Goal: Task Accomplishment & Management: Manage account settings

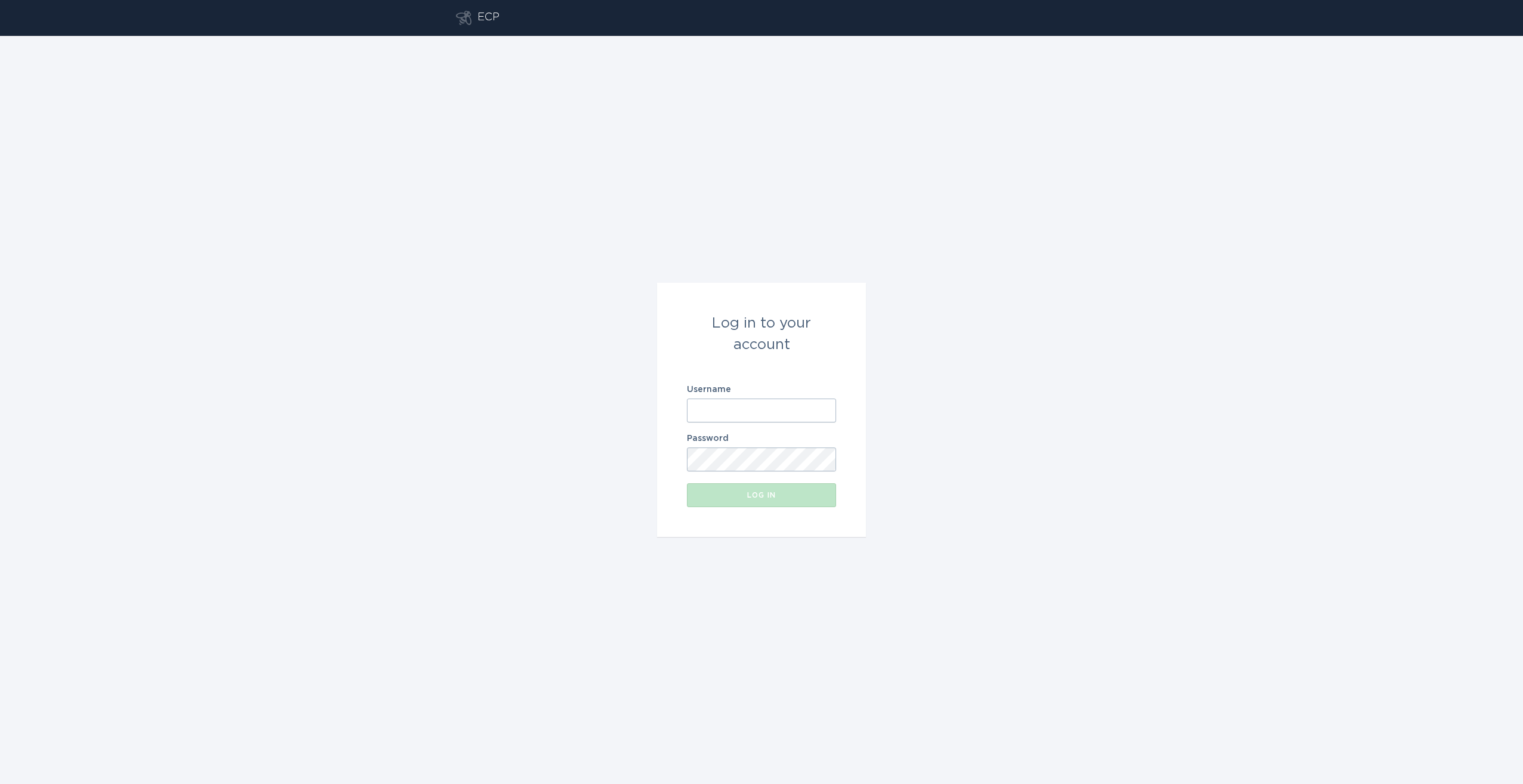
click at [724, 408] on input "Username" at bounding box center [762, 411] width 149 height 24
type input "[EMAIL_ADDRESS][DOMAIN_NAME]"
click at [687, 483] on button "Log in" at bounding box center [762, 495] width 149 height 24
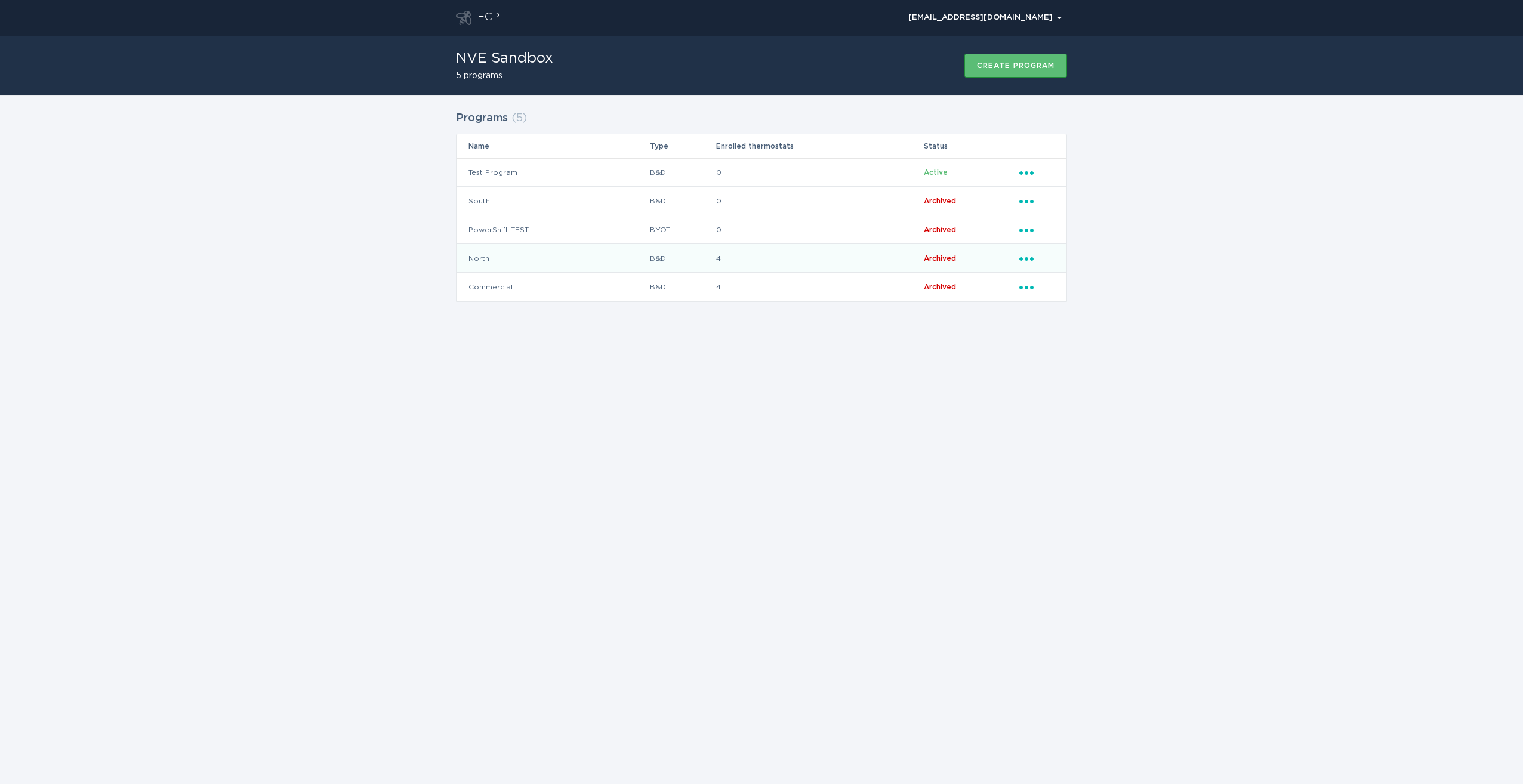
click at [1023, 260] on icon "Ellipsis" at bounding box center [1027, 256] width 16 height 10
click at [548, 173] on td "Test Program" at bounding box center [552, 173] width 193 height 29
click at [695, 180] on td "B&D" at bounding box center [682, 173] width 66 height 29
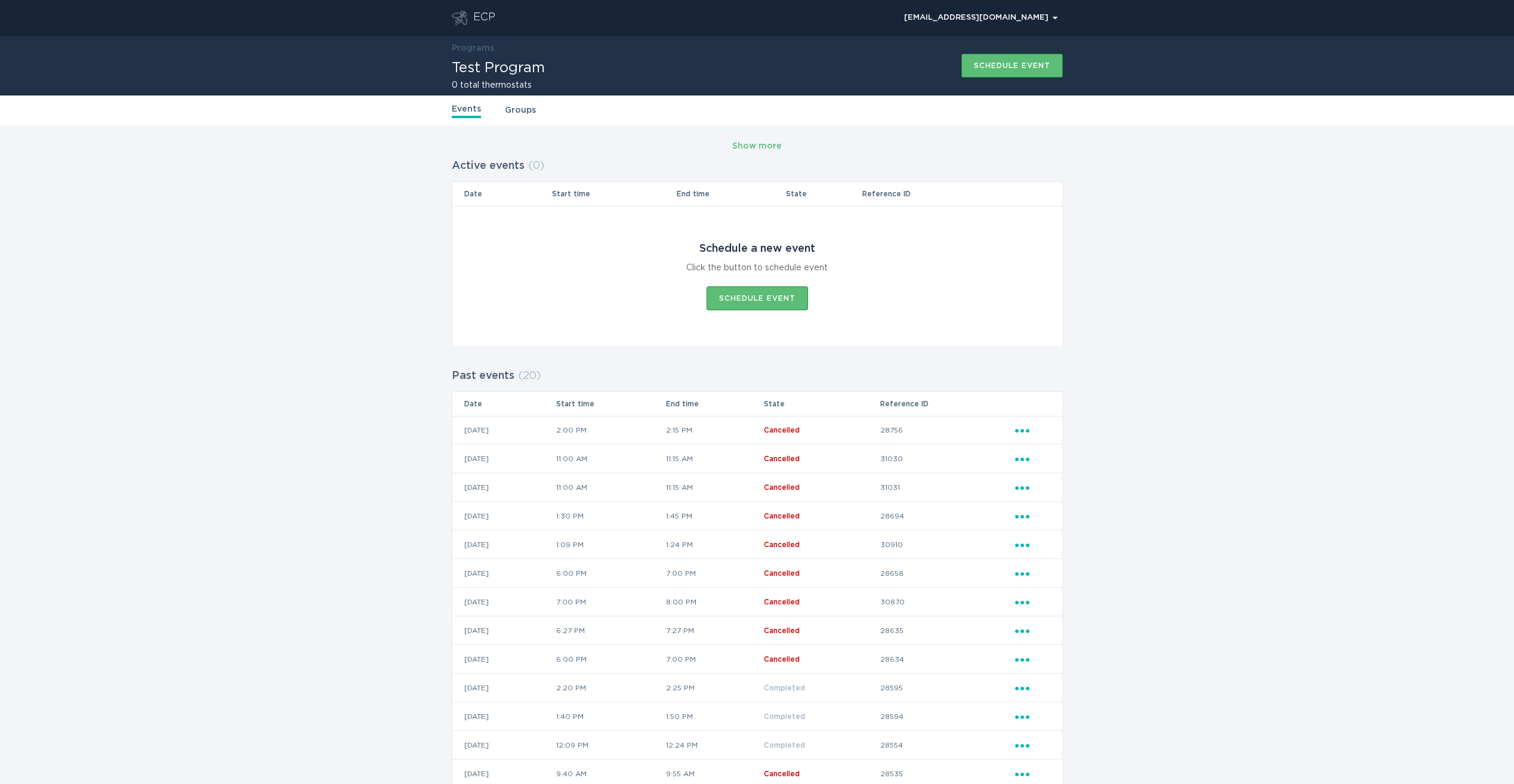
click at [504, 112] on link "Groups" at bounding box center [520, 110] width 31 height 13
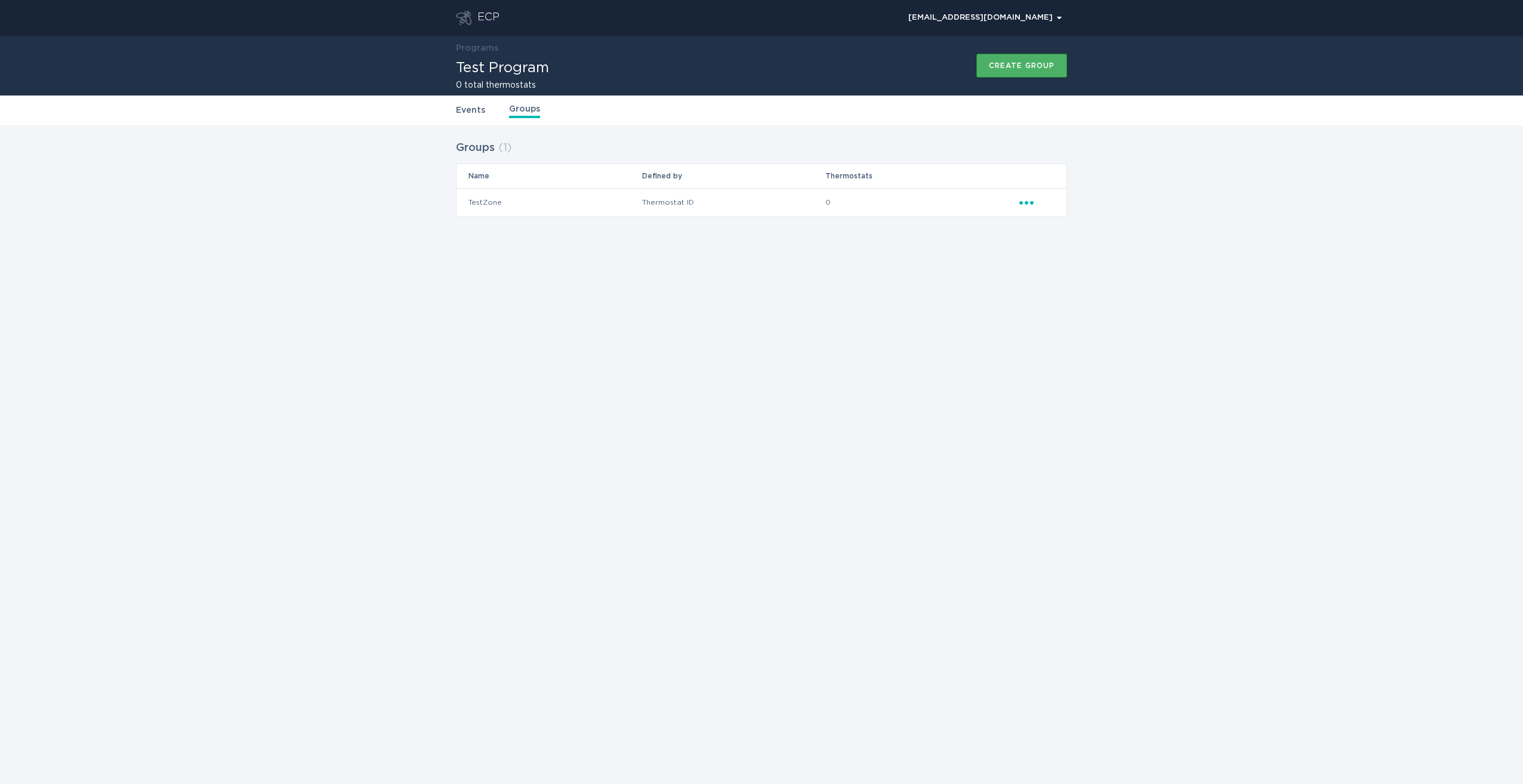
click at [1016, 66] on div "Create group" at bounding box center [1021, 66] width 66 height 7
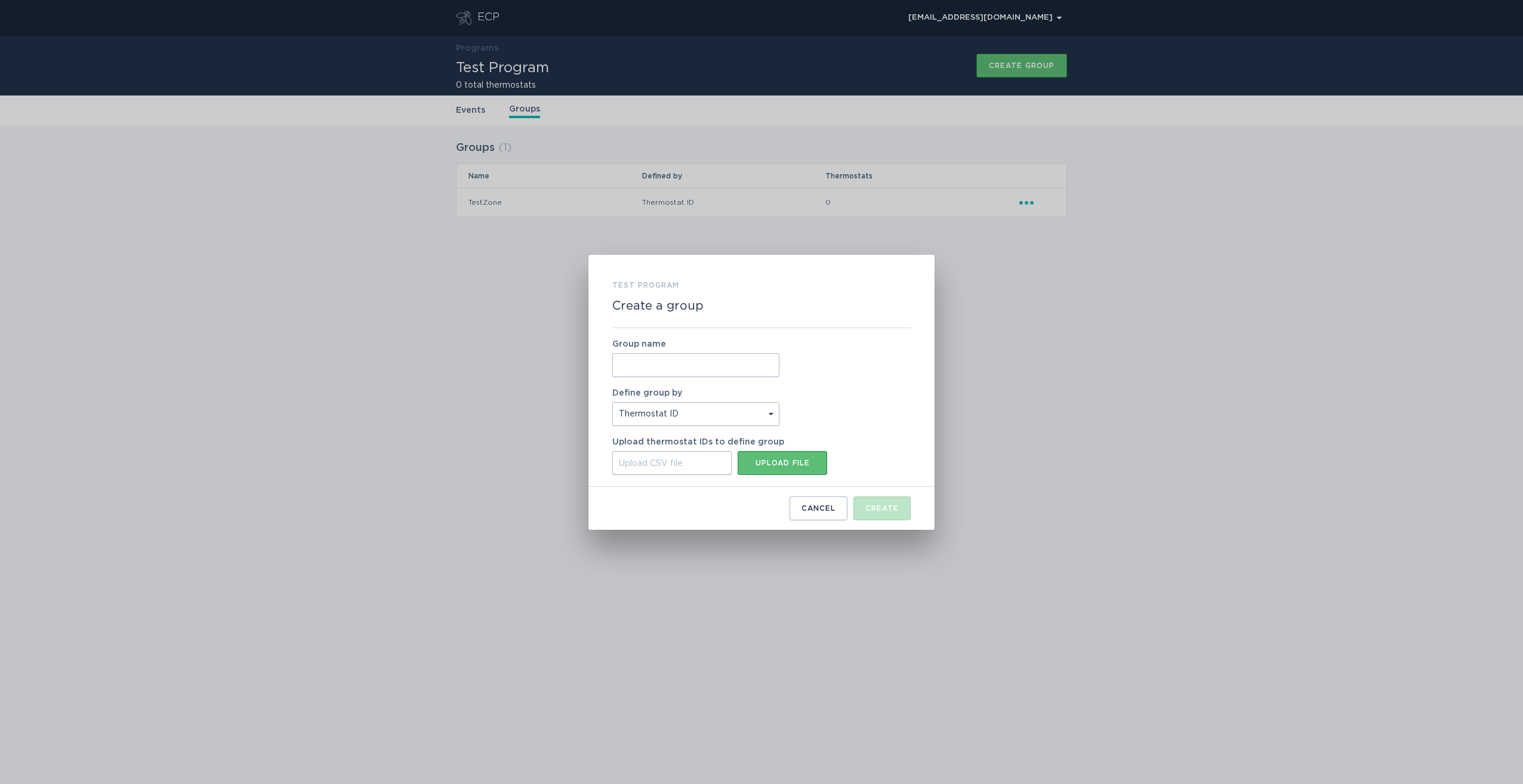
click at [723, 362] on input "Group name" at bounding box center [696, 365] width 167 height 24
type input "A"
type input "T"
type input "LECTestGroup"
click at [535, 264] on div "Test Program Create a group Group name LECTestGroup Define group by Thermostat …" at bounding box center [762, 392] width 1523 height 784
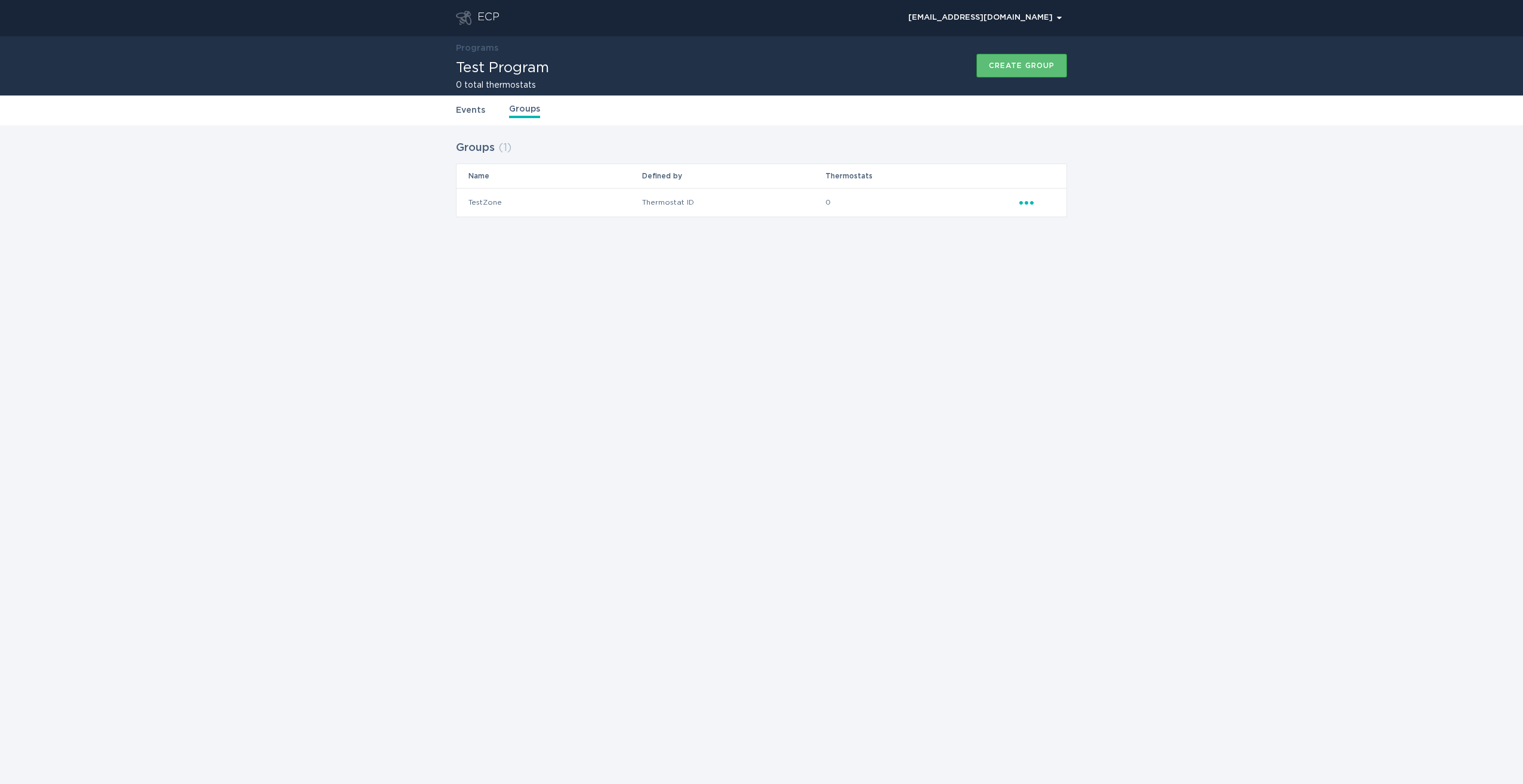
click at [477, 108] on link "Events" at bounding box center [470, 110] width 29 height 13
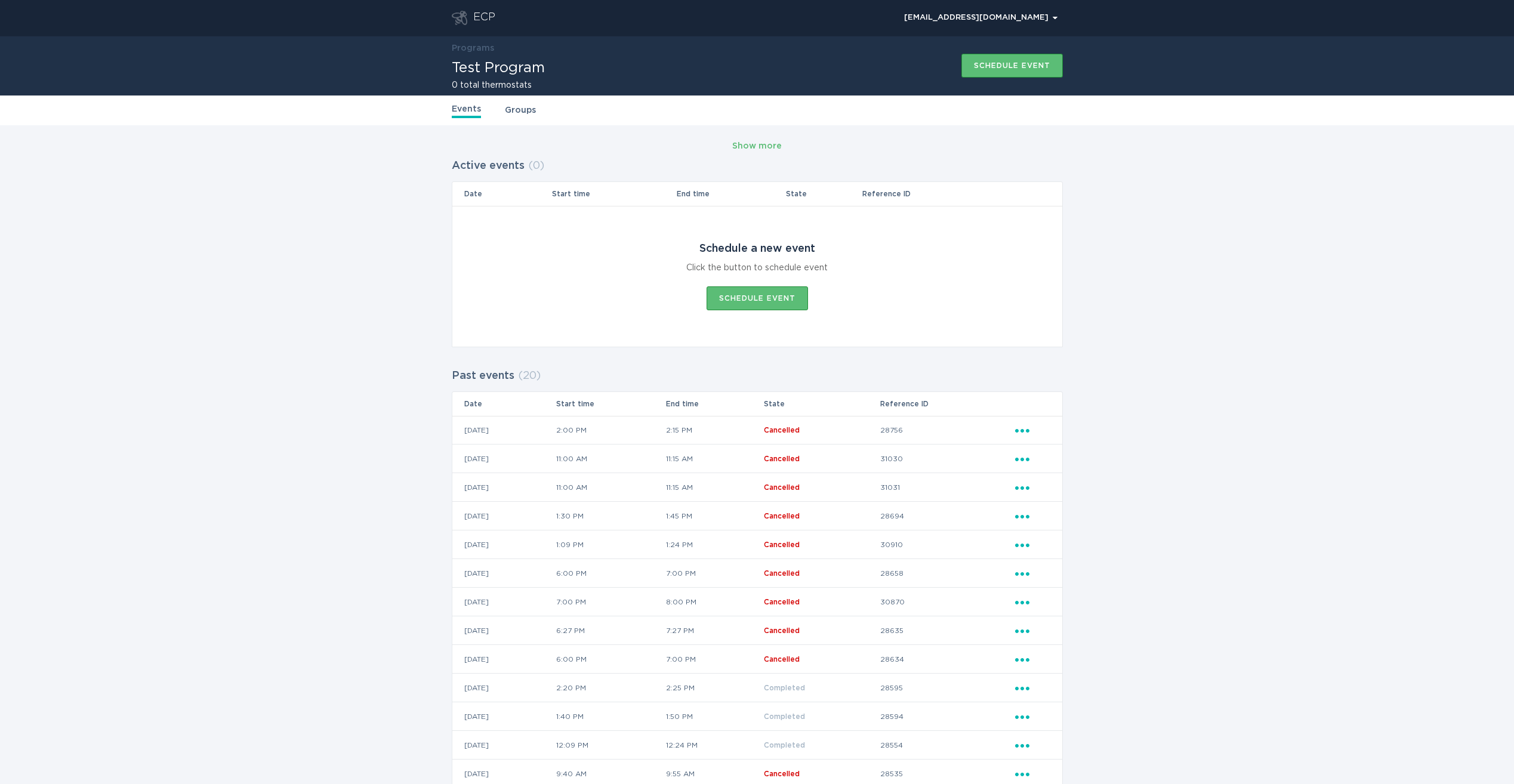
click at [507, 122] on div "Events Groups" at bounding box center [757, 110] width 611 height 30
click at [522, 113] on link "Groups" at bounding box center [520, 110] width 31 height 13
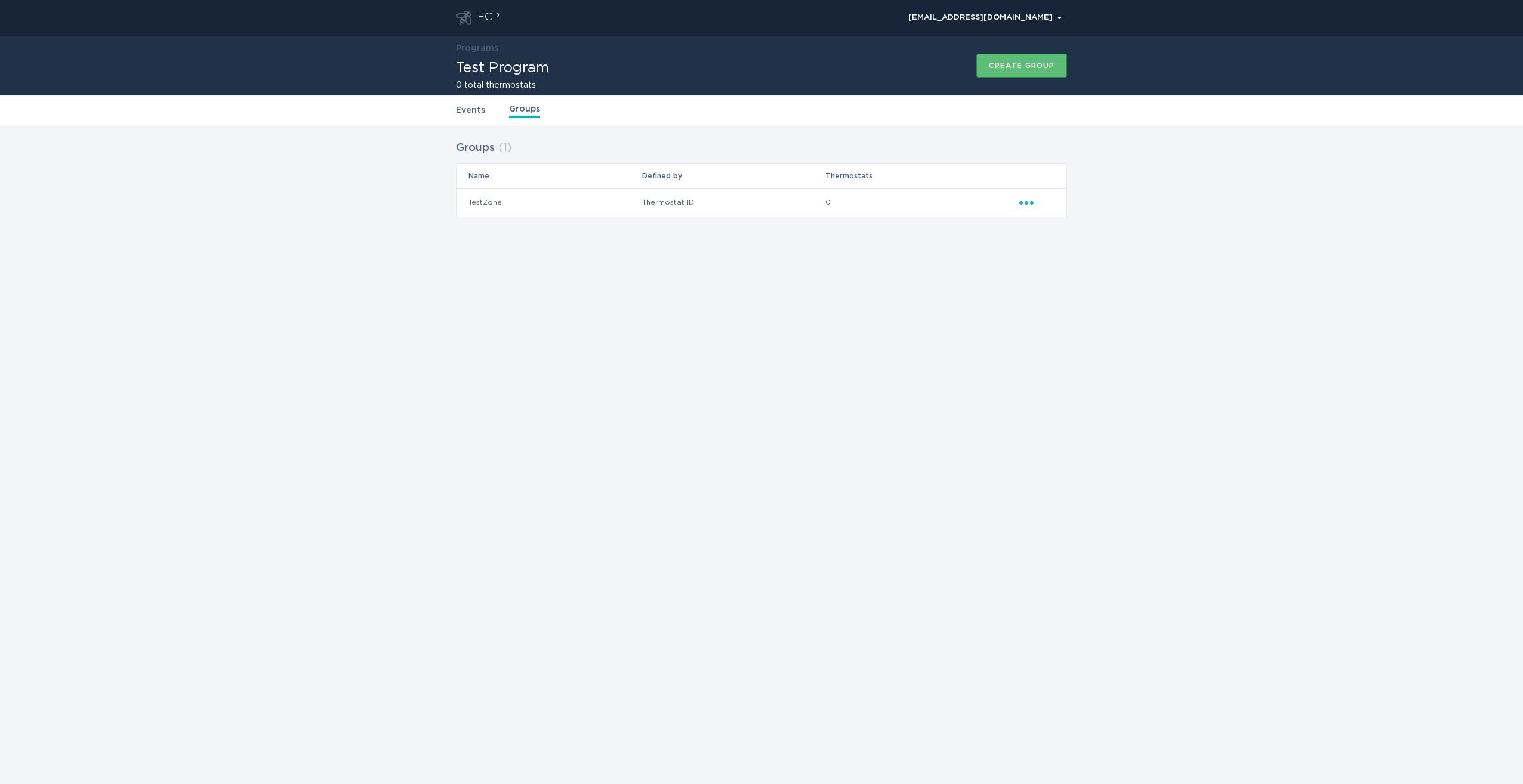
click at [478, 14] on div "ECP" at bounding box center [488, 18] width 22 height 14
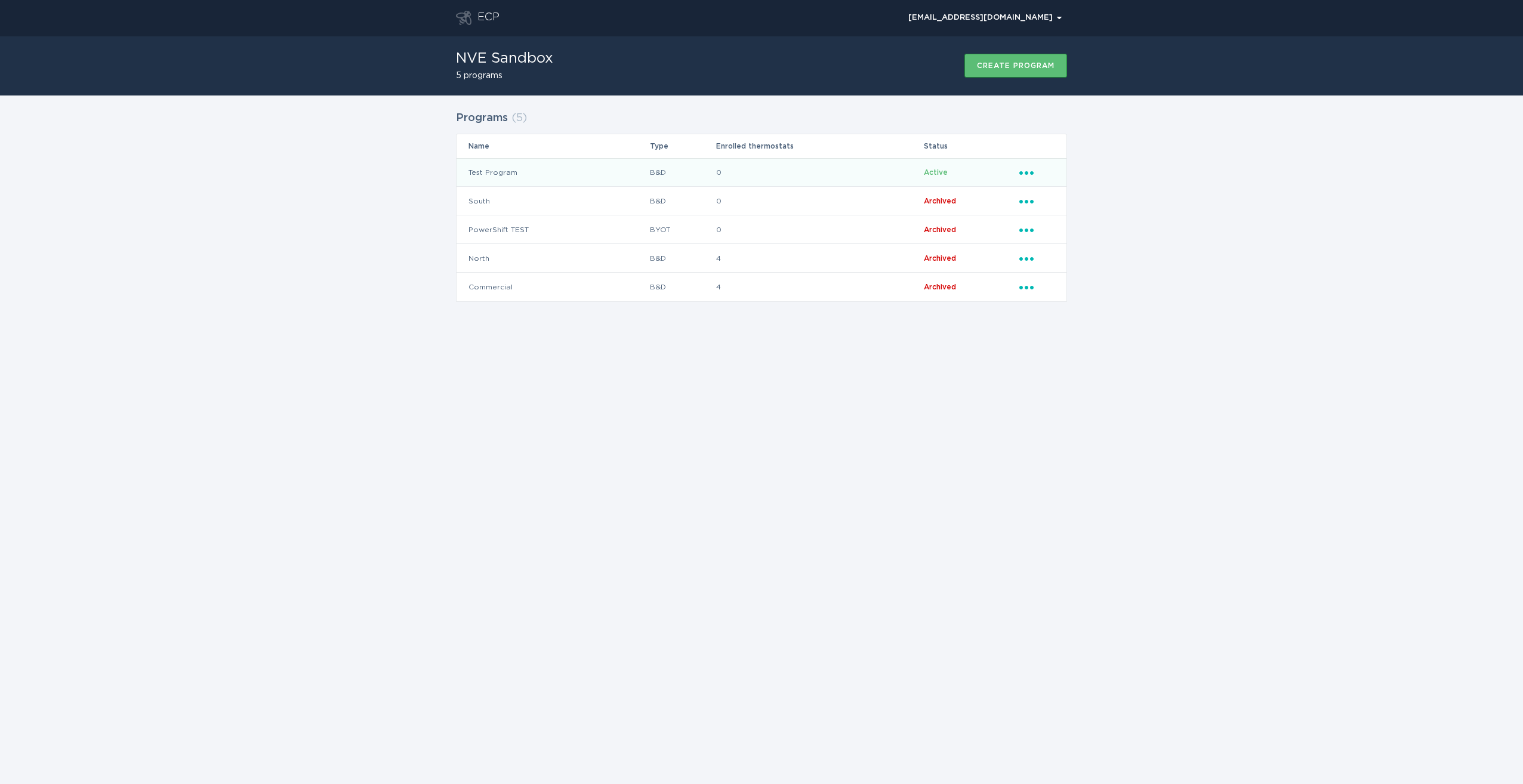
click at [1025, 175] on icon "Ellipsis" at bounding box center [1027, 171] width 16 height 10
click at [1099, 334] on div "ECP [EMAIL_ADDRESS][DOMAIN_NAME] Chevron NVE Sandbox 5 programs Create program …" at bounding box center [762, 392] width 1523 height 784
click at [1026, 259] on icon "Popover menu" at bounding box center [1026, 258] width 14 height 3
click at [1060, 280] on div "Download thermostats list" at bounding box center [1082, 279] width 124 height 27
click at [280, 280] on div "Programs ( 5 ) Name Type Enrolled thermostats Status Test Program B&D 0 Active …" at bounding box center [762, 213] width 1523 height 236
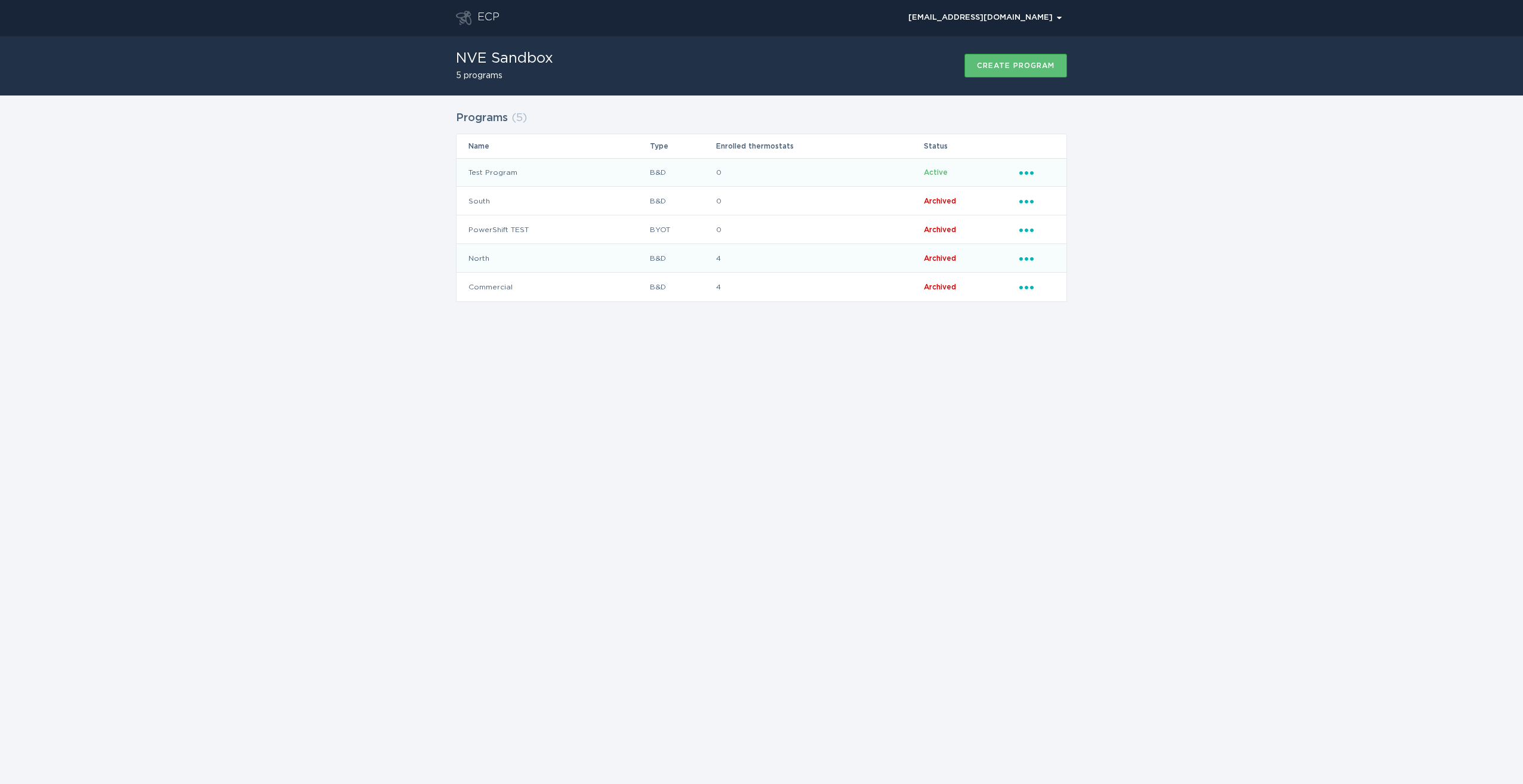
click at [1028, 170] on icon "Ellipsis" at bounding box center [1027, 171] width 16 height 10
click at [941, 171] on span "Active" at bounding box center [936, 172] width 24 height 7
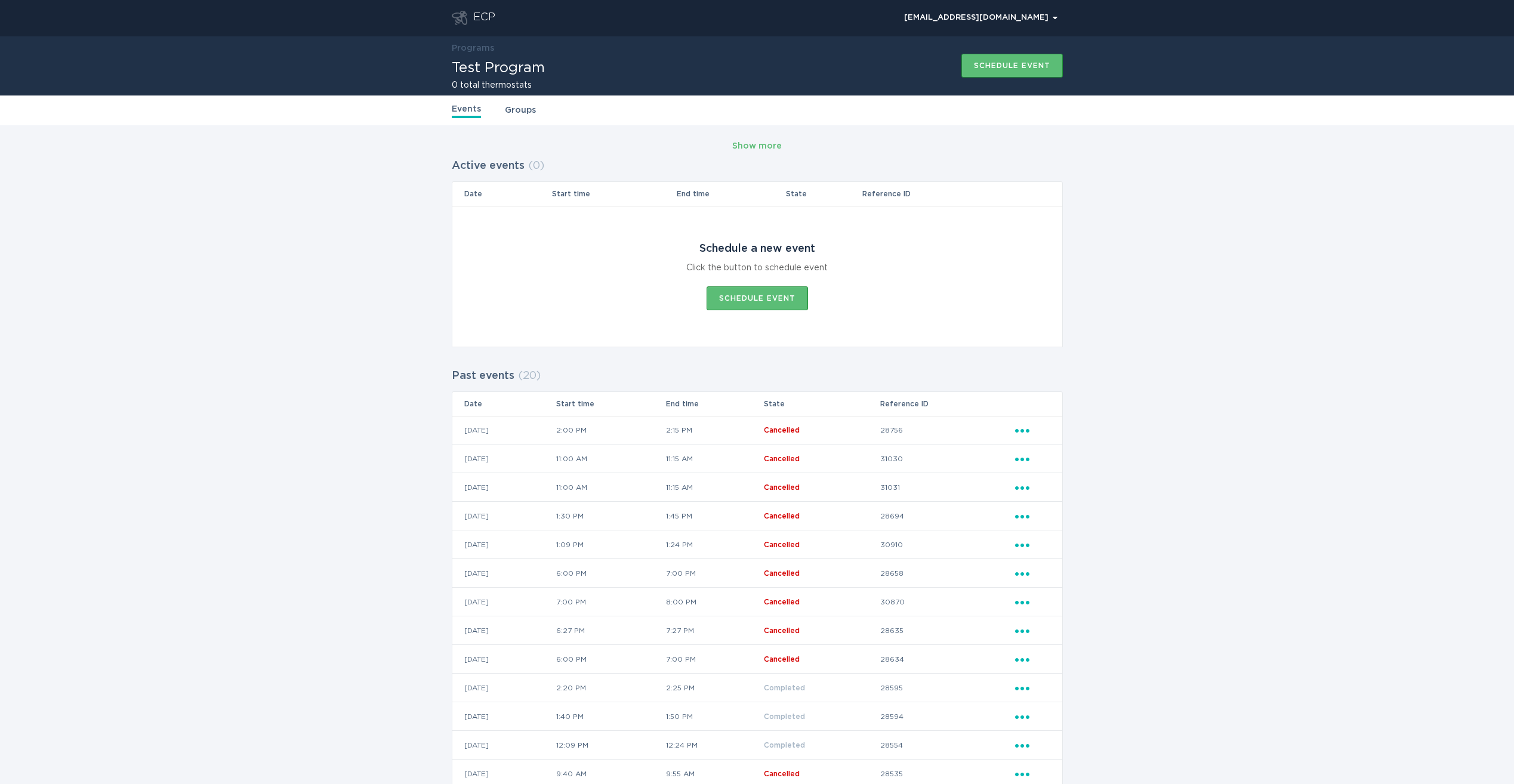
click at [521, 115] on link "Groups" at bounding box center [520, 110] width 31 height 13
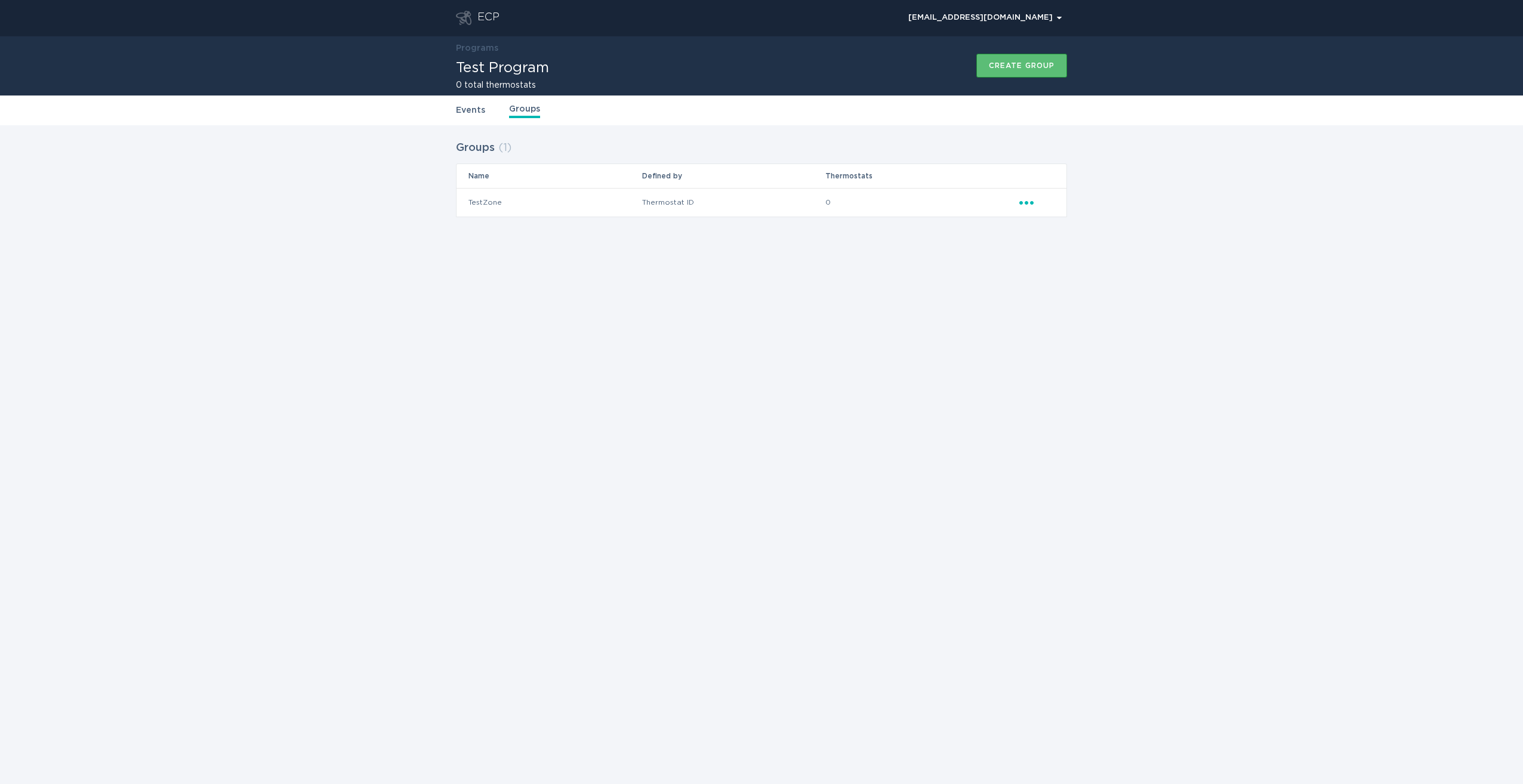
click at [525, 195] on td "TestZone" at bounding box center [549, 202] width 185 height 29
click at [1028, 202] on icon "Ellipsis" at bounding box center [1027, 201] width 16 height 10
click at [1039, 215] on div "Edit group" at bounding box center [1082, 223] width 124 height 27
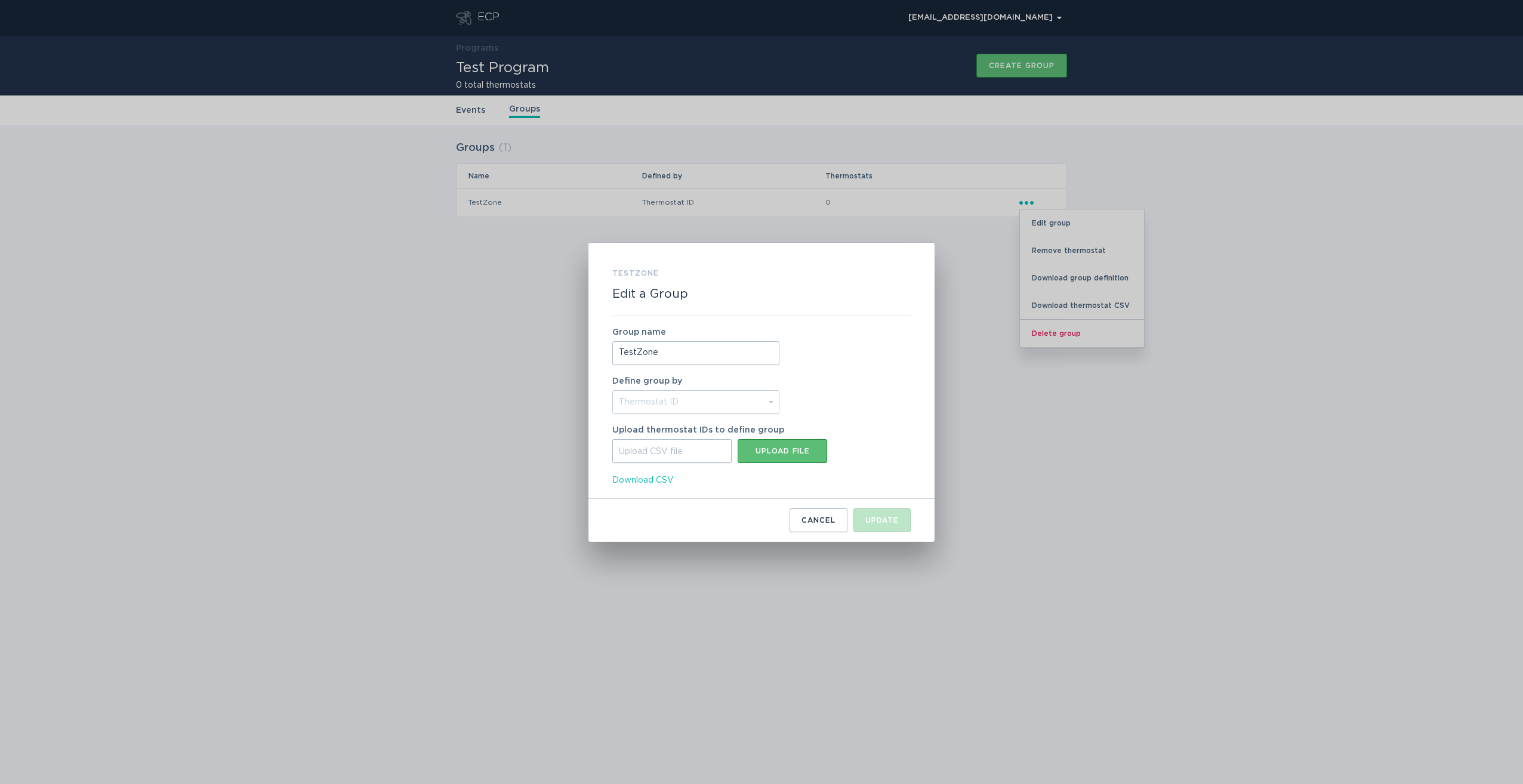
click at [683, 446] on div "Upload CSV file" at bounding box center [672, 451] width 119 height 24
click at [612, 439] on input "Upload CSV file Upload file" at bounding box center [612, 439] width 0 height 0
click at [766, 452] on div "Upload file" at bounding box center [782, 451] width 77 height 7
type input "C:\fakepath\criteria (1).csv"
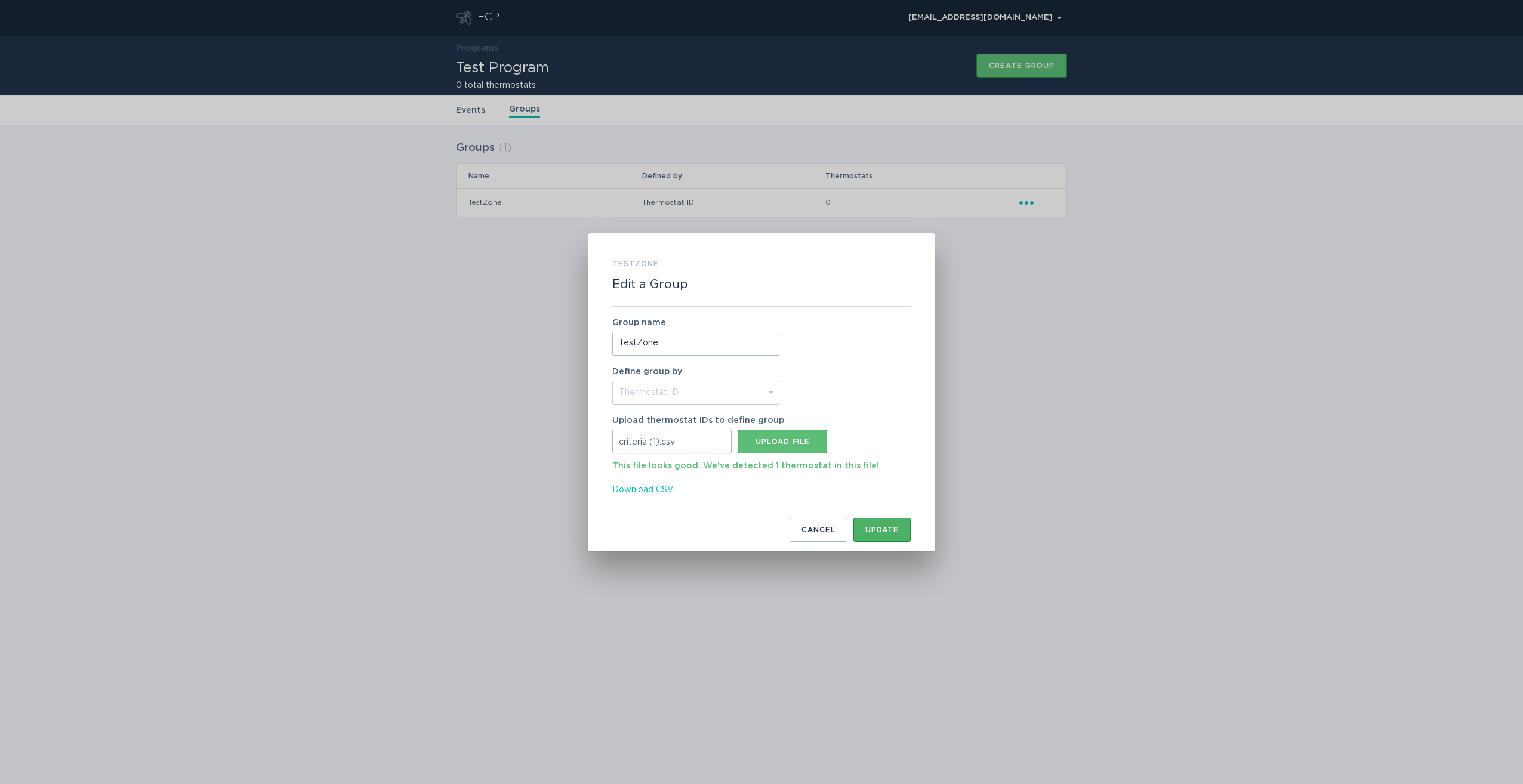
click at [883, 528] on div "Update" at bounding box center [881, 530] width 34 height 7
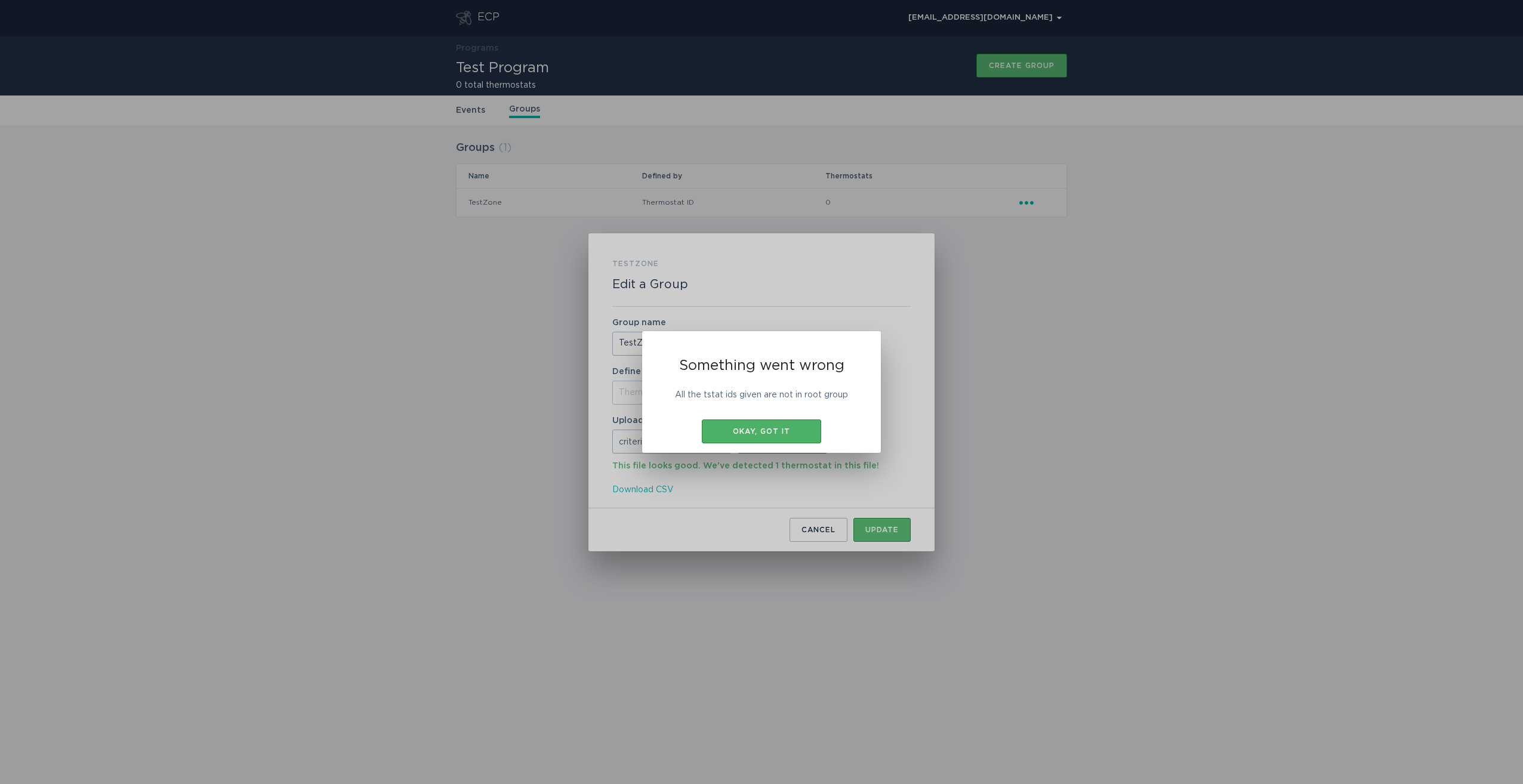
click at [781, 428] on div "Okay, got it" at bounding box center [761, 431] width 108 height 7
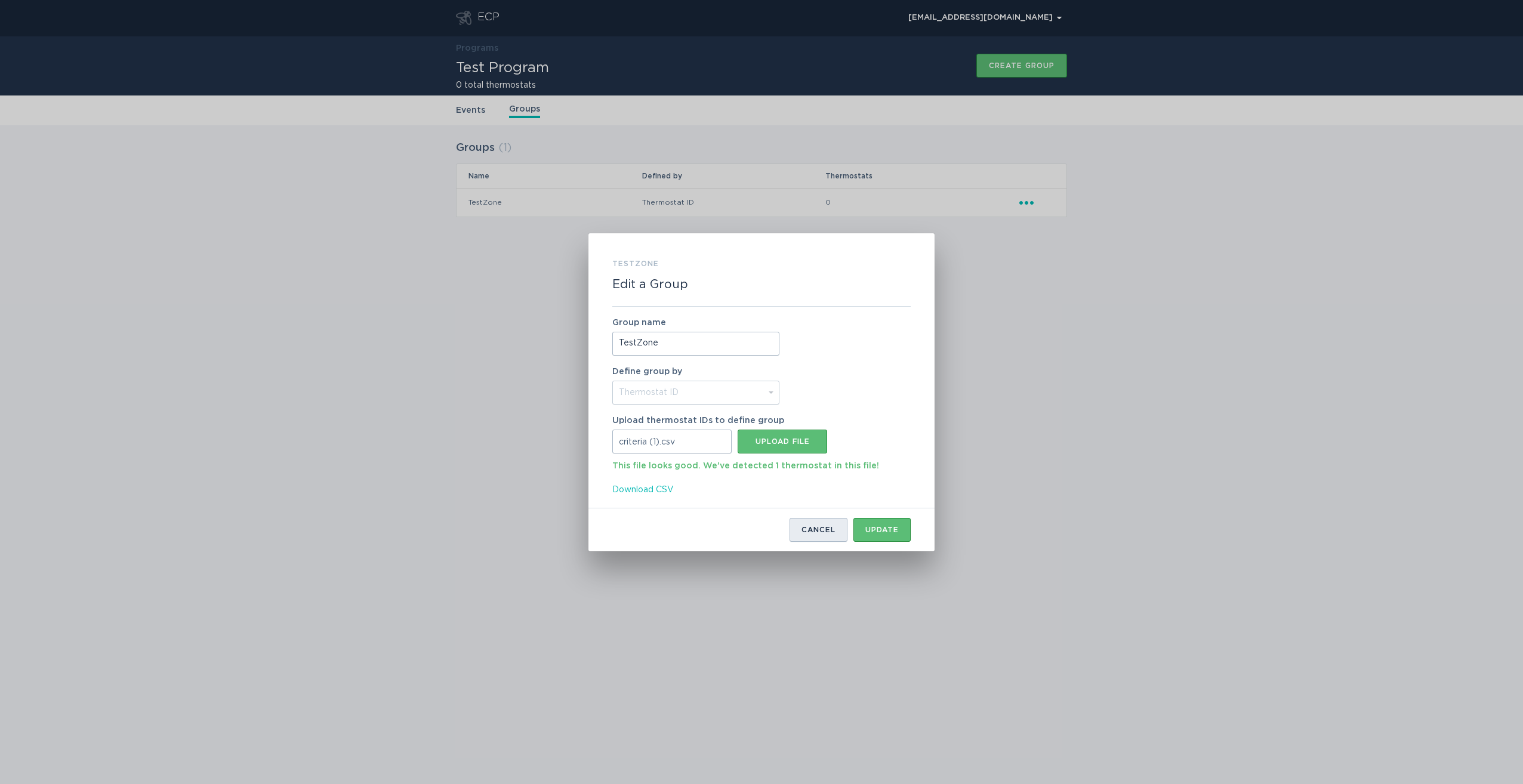
click at [812, 530] on div "Cancel" at bounding box center [818, 530] width 34 height 7
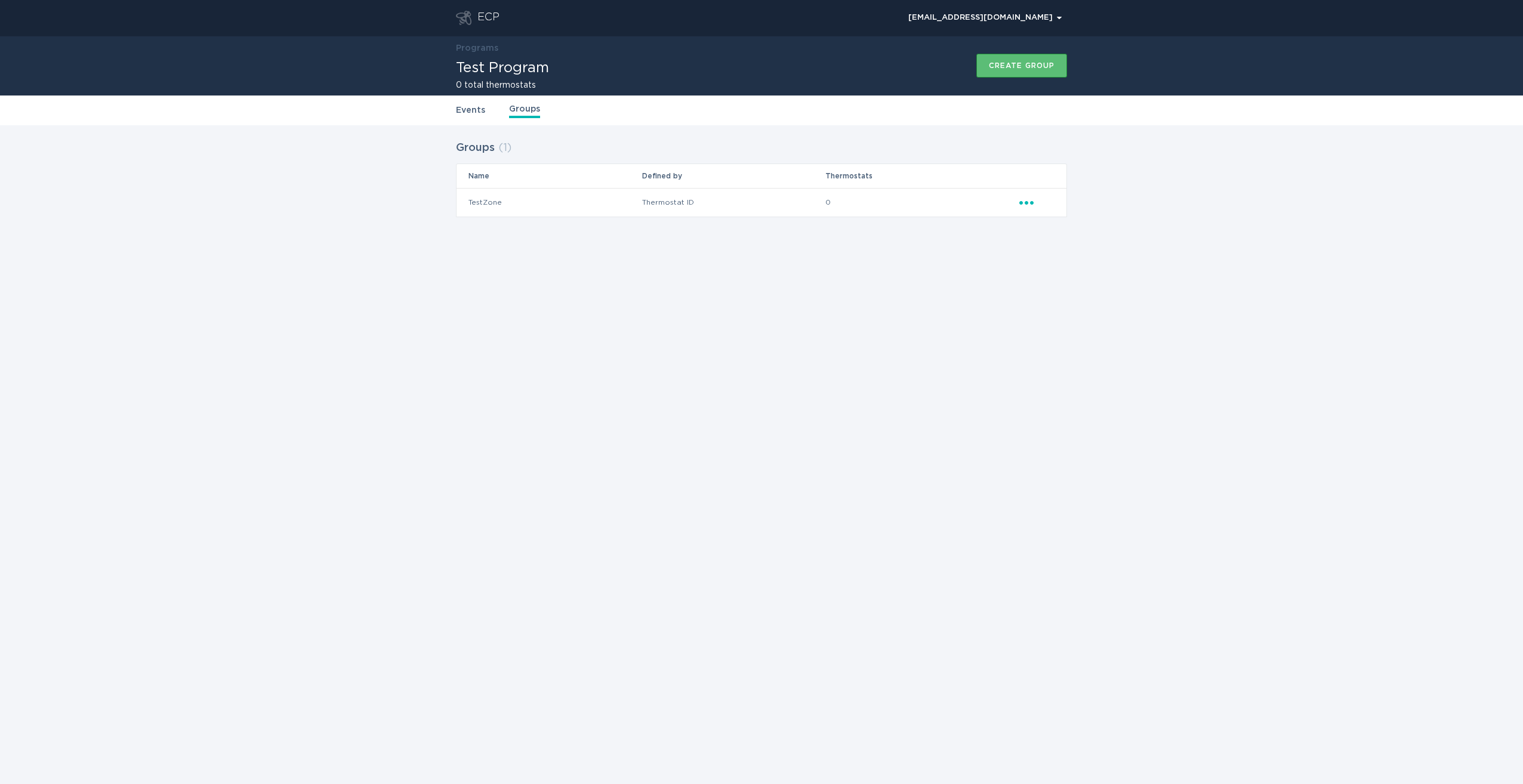
click at [473, 111] on link "Events" at bounding box center [470, 110] width 29 height 13
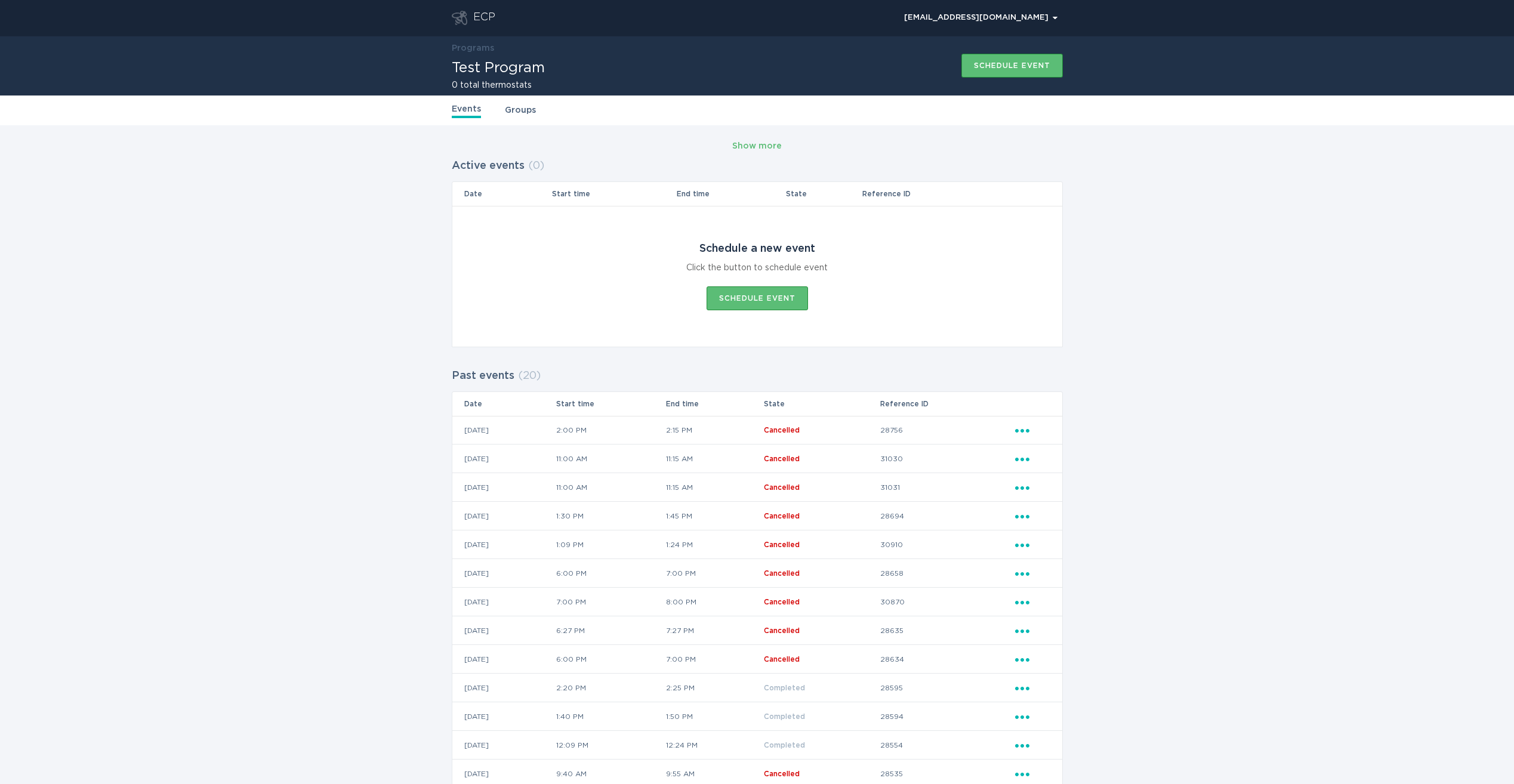
click at [523, 111] on link "Groups" at bounding box center [520, 110] width 31 height 13
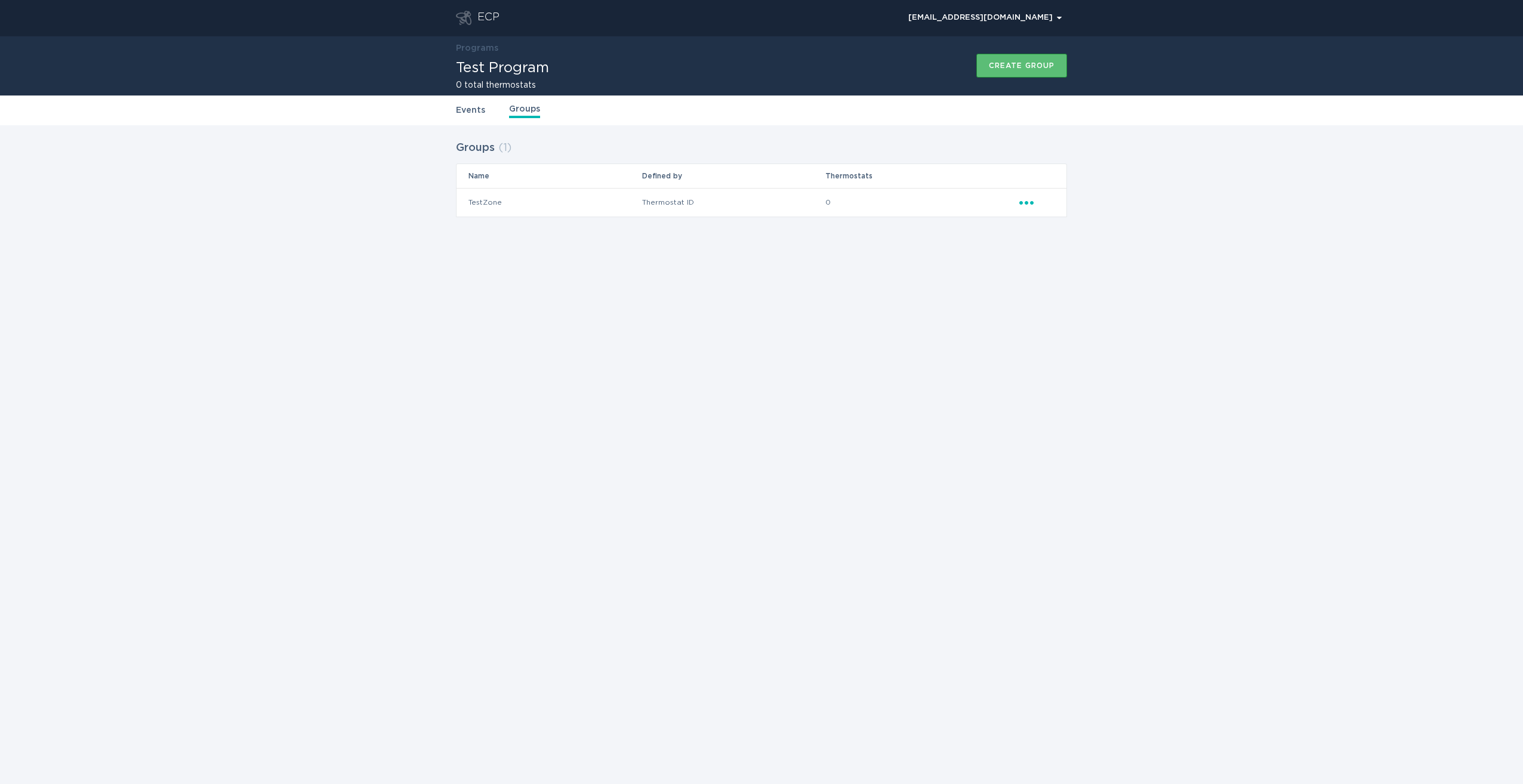
click at [478, 19] on div "ECP" at bounding box center [488, 18] width 22 height 14
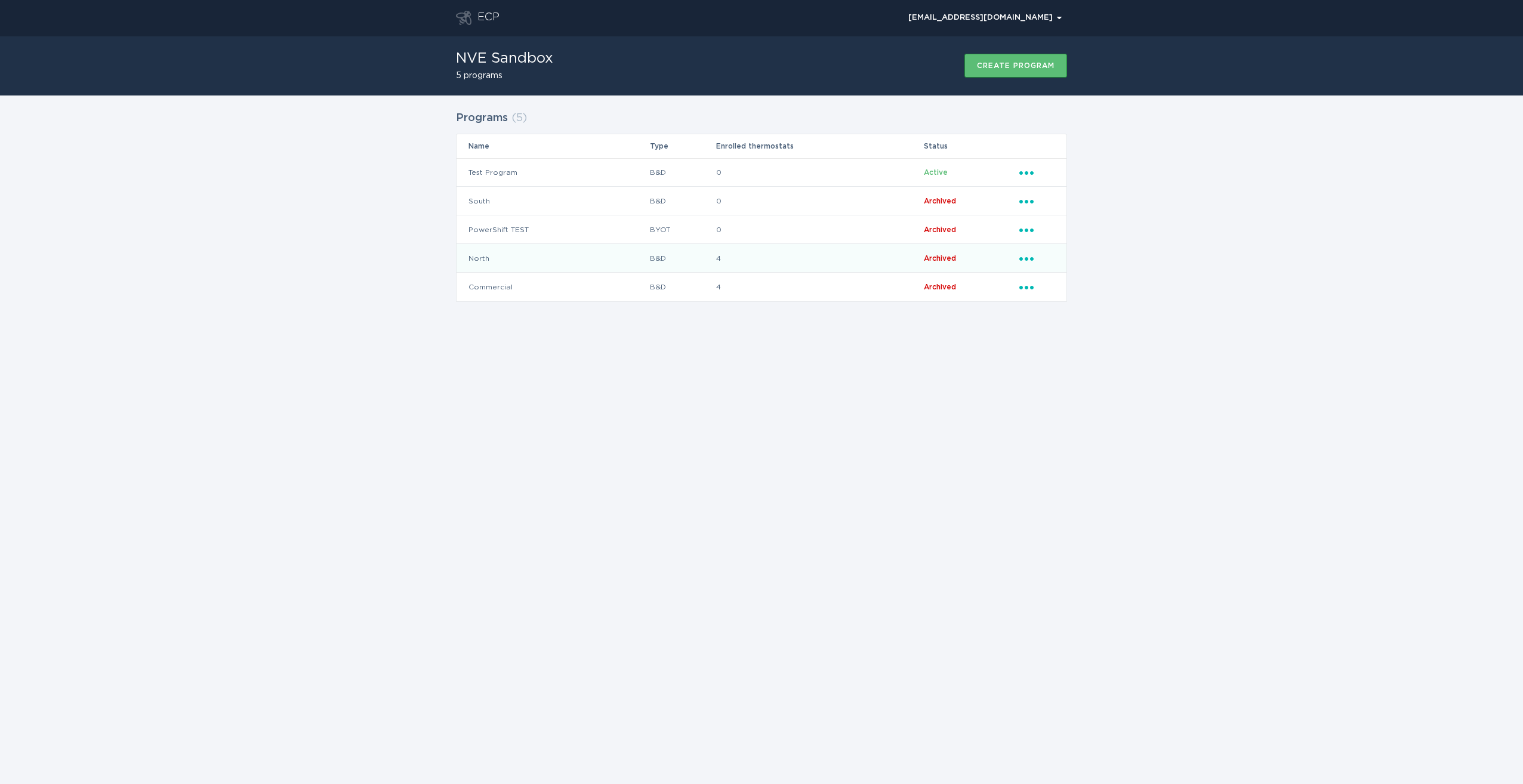
click at [924, 260] on span "Archived" at bounding box center [940, 258] width 32 height 7
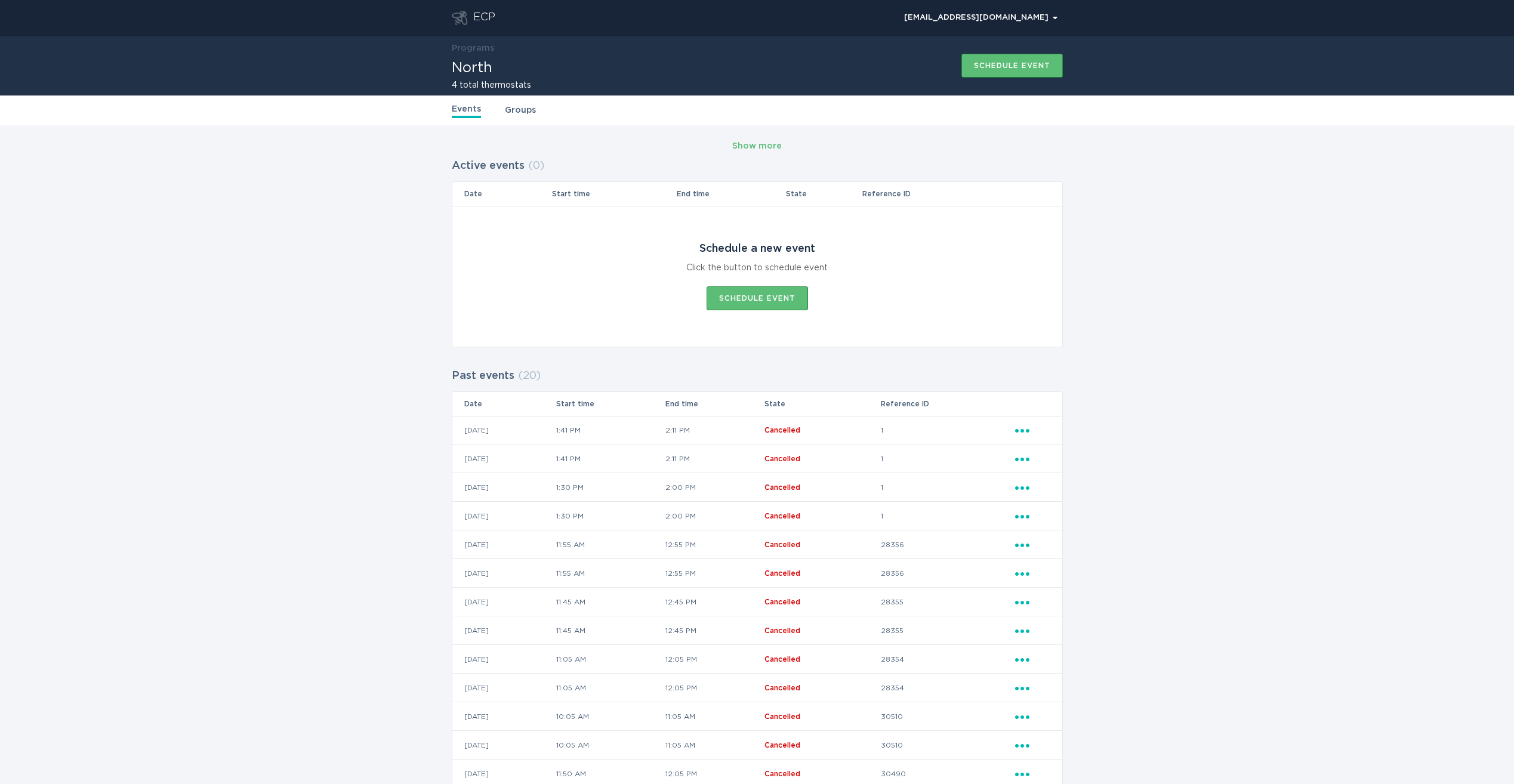
click at [521, 108] on link "Groups" at bounding box center [520, 110] width 31 height 13
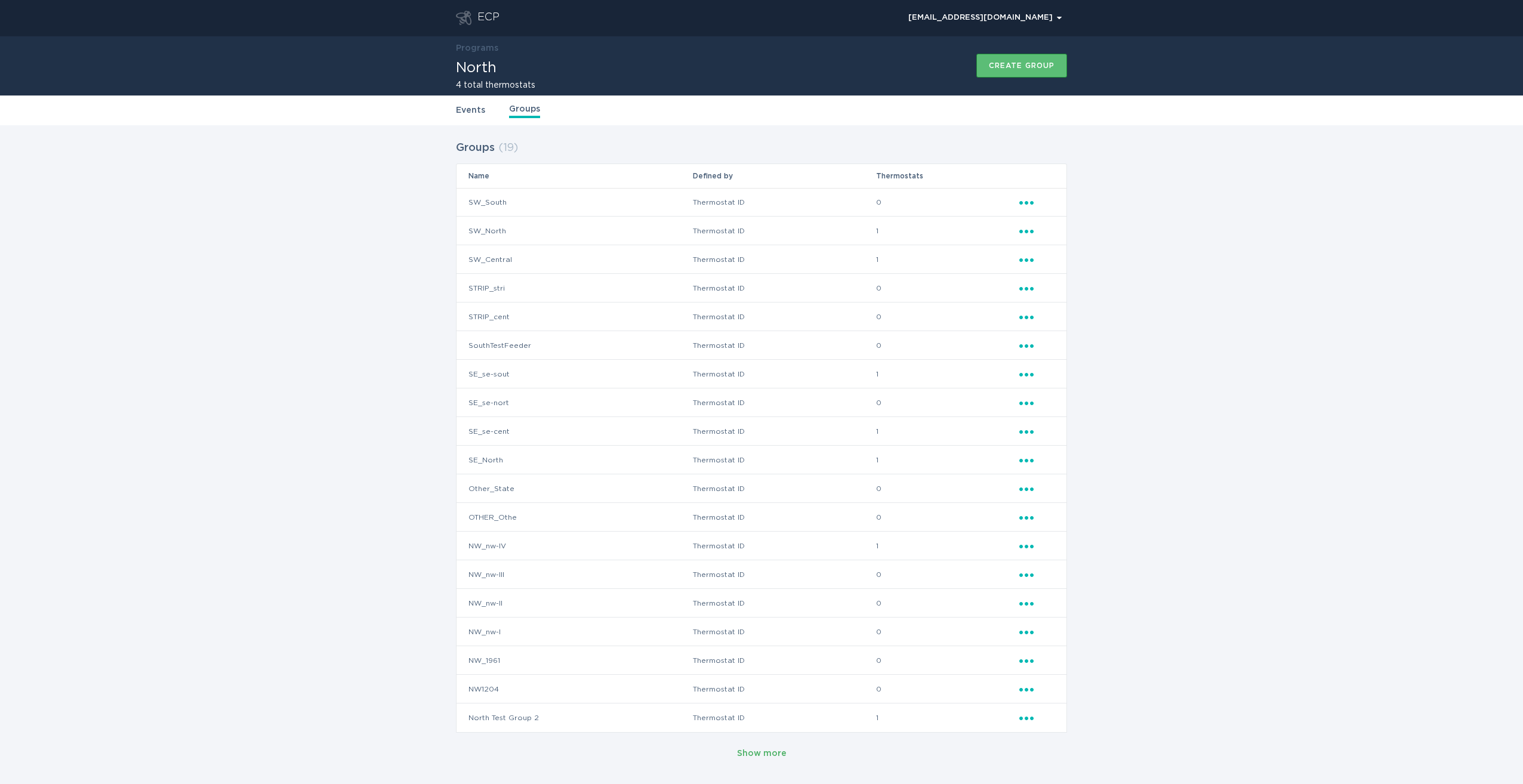
click at [762, 755] on div "Show more" at bounding box center [762, 753] width 49 height 13
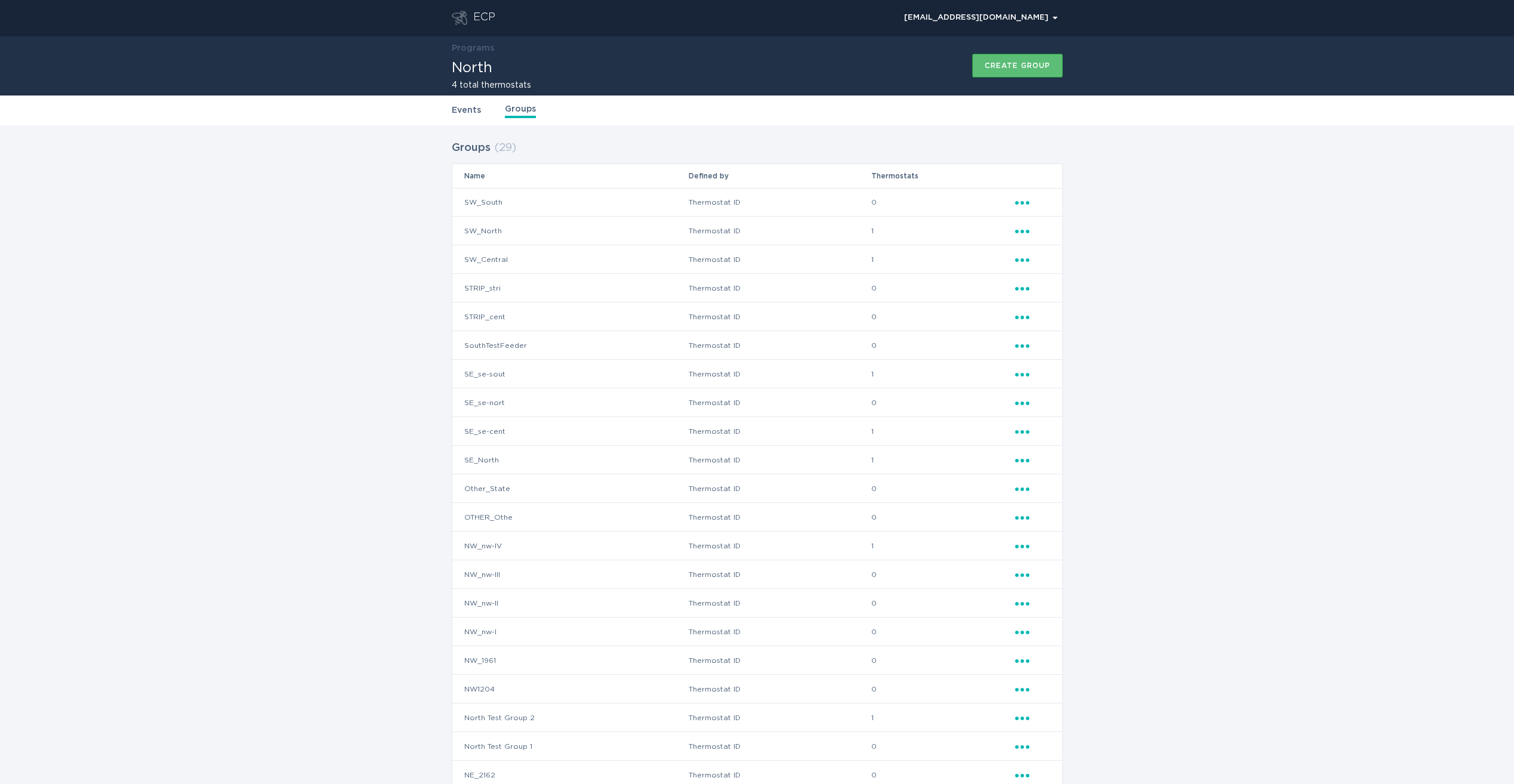
click at [479, 24] on div "ECP" at bounding box center [484, 18] width 22 height 14
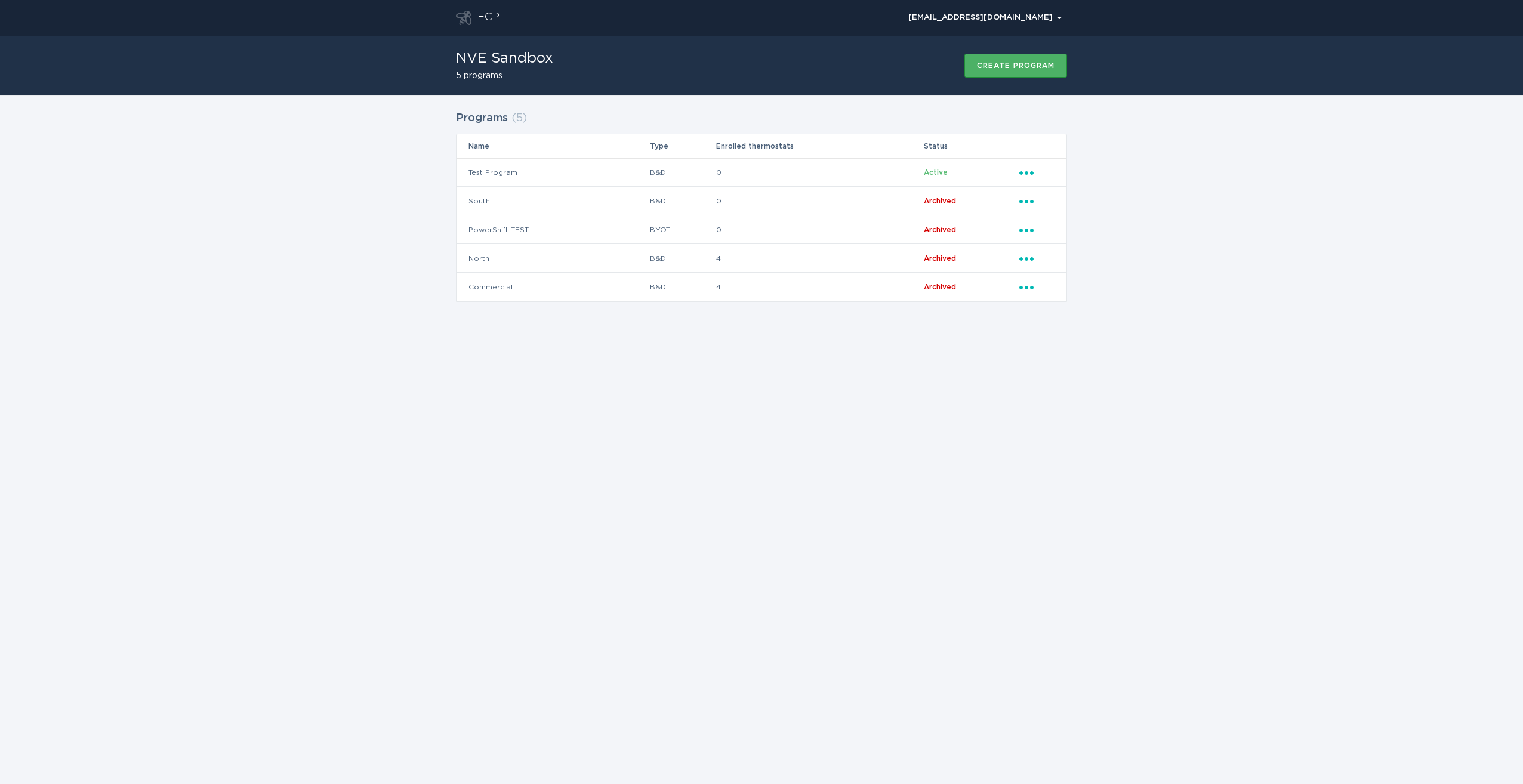
click at [1014, 66] on div "Create program" at bounding box center [1015, 66] width 77 height 7
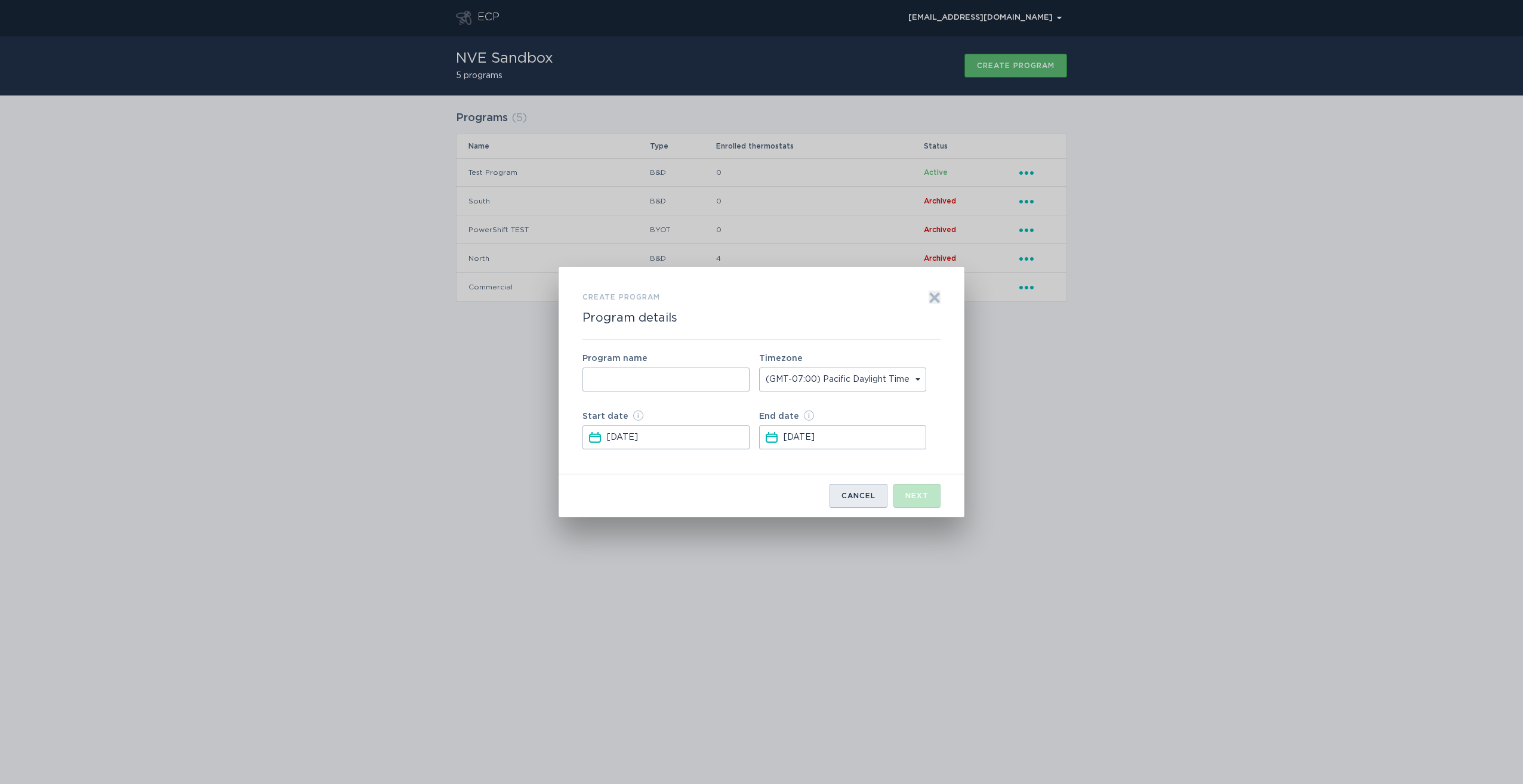
click at [860, 497] on div "Cancel" at bounding box center [858, 495] width 34 height 7
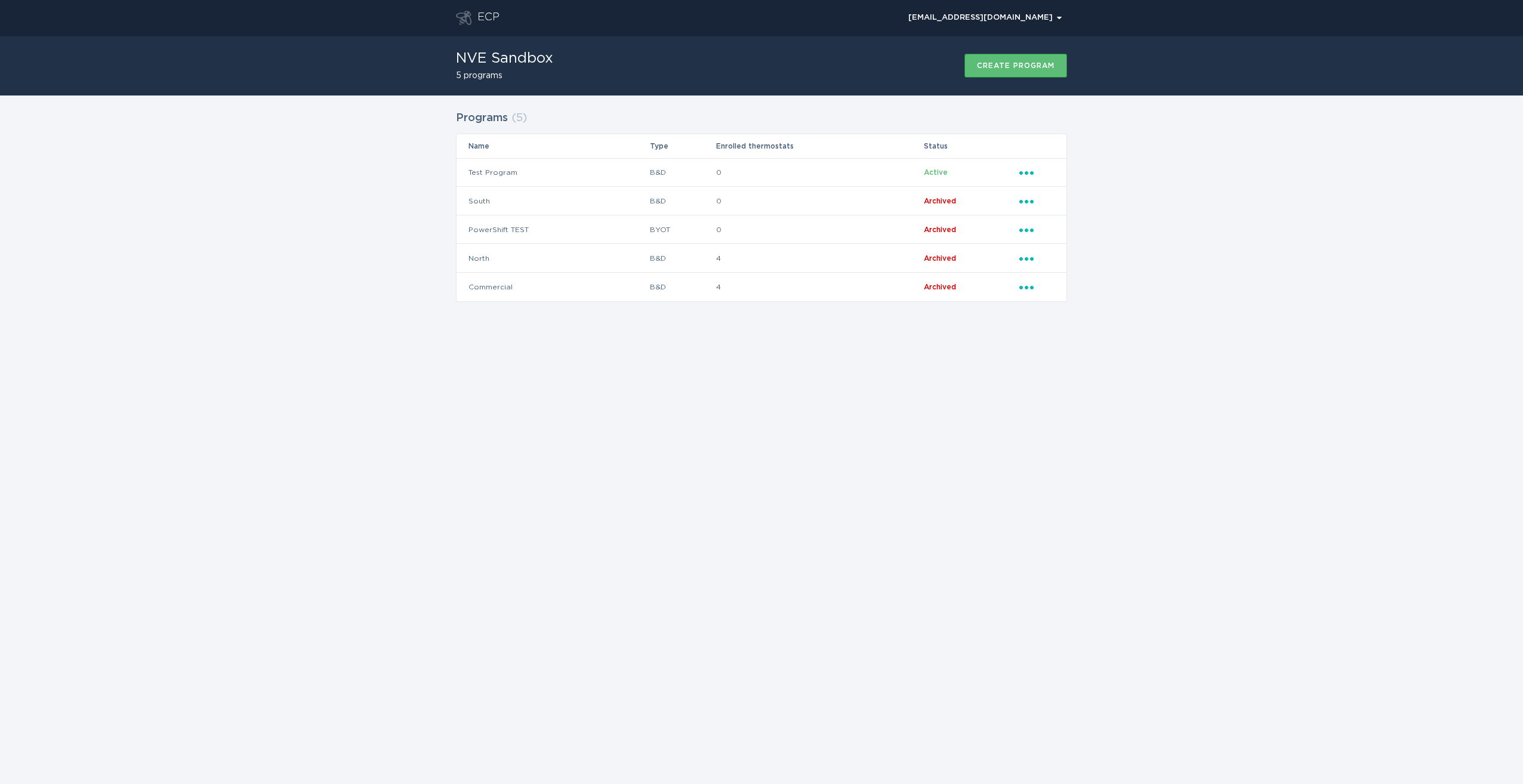
click at [489, 537] on div "ECP [EMAIL_ADDRESS][DOMAIN_NAME] Chevron NVE Sandbox 5 programs Create program …" at bounding box center [762, 392] width 1523 height 784
drag, startPoint x: 987, startPoint y: 372, endPoint x: 735, endPoint y: 217, distance: 295.9
click at [987, 372] on div "ECP [EMAIL_ADDRESS][DOMAIN_NAME] Chevron NVE Sandbox 5 programs Create program …" at bounding box center [762, 392] width 1523 height 784
click at [729, 173] on td "0" at bounding box center [819, 173] width 208 height 29
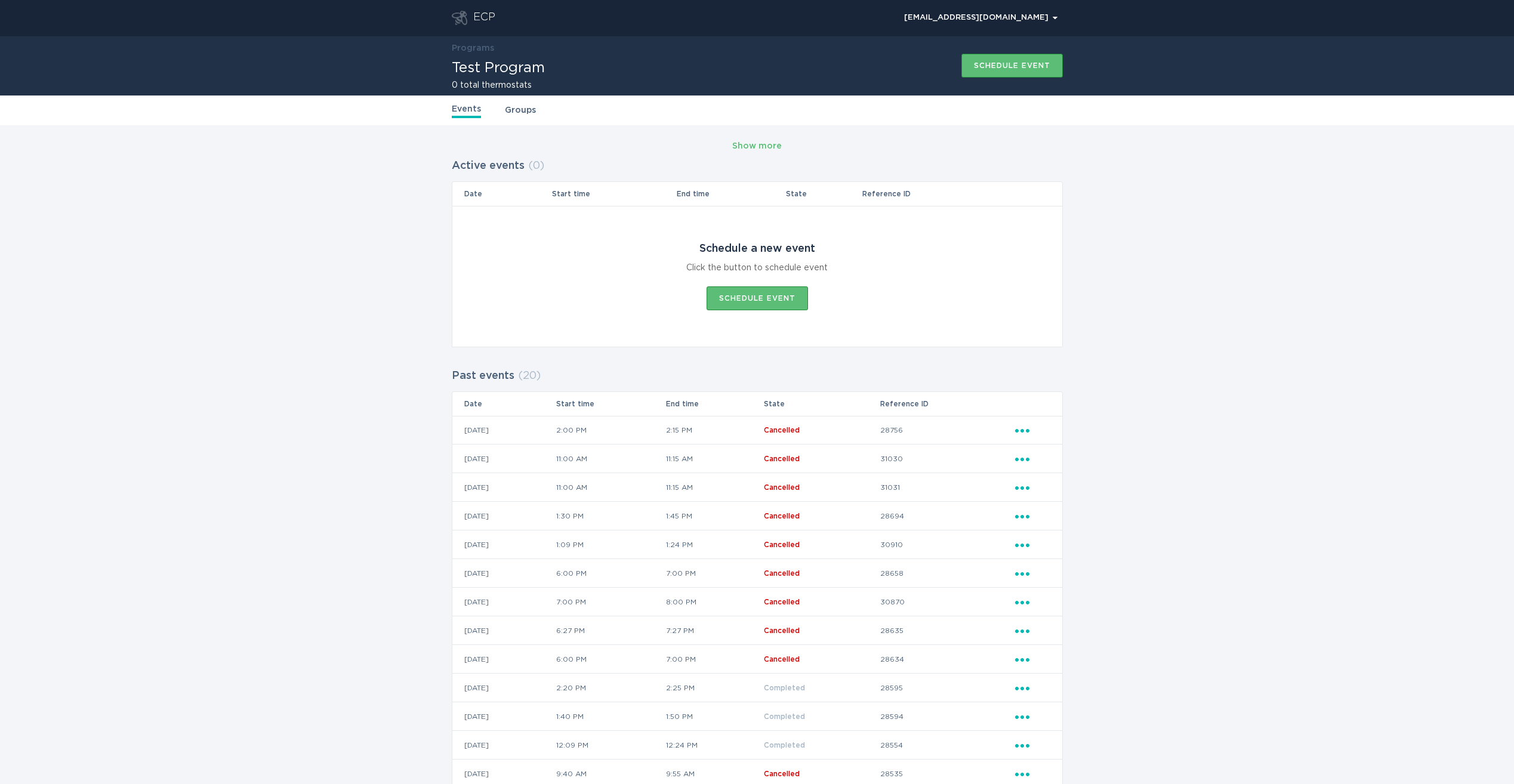
click at [526, 107] on link "Groups" at bounding box center [520, 110] width 31 height 13
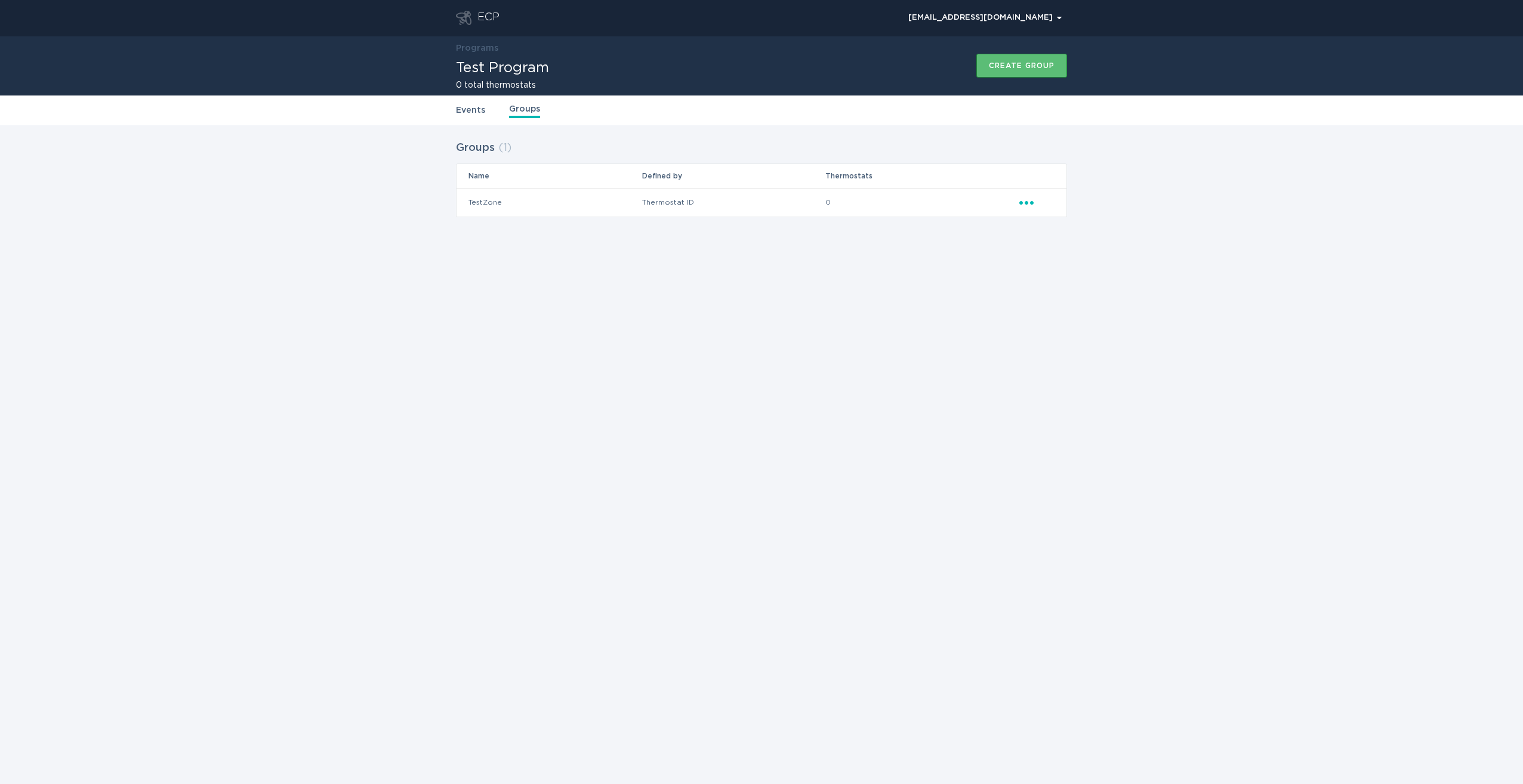
click at [1018, 200] on td "0" at bounding box center [921, 202] width 194 height 29
click at [1027, 205] on icon "Ellipsis" at bounding box center [1027, 201] width 16 height 10
click at [799, 286] on div "ECP [EMAIL_ADDRESS][DOMAIN_NAME] Chevron Programs Test Program 0 total thermost…" at bounding box center [762, 392] width 1523 height 784
click at [467, 95] on div "Events Groups" at bounding box center [761, 110] width 611 height 30
click at [468, 107] on link "Events" at bounding box center [470, 110] width 29 height 13
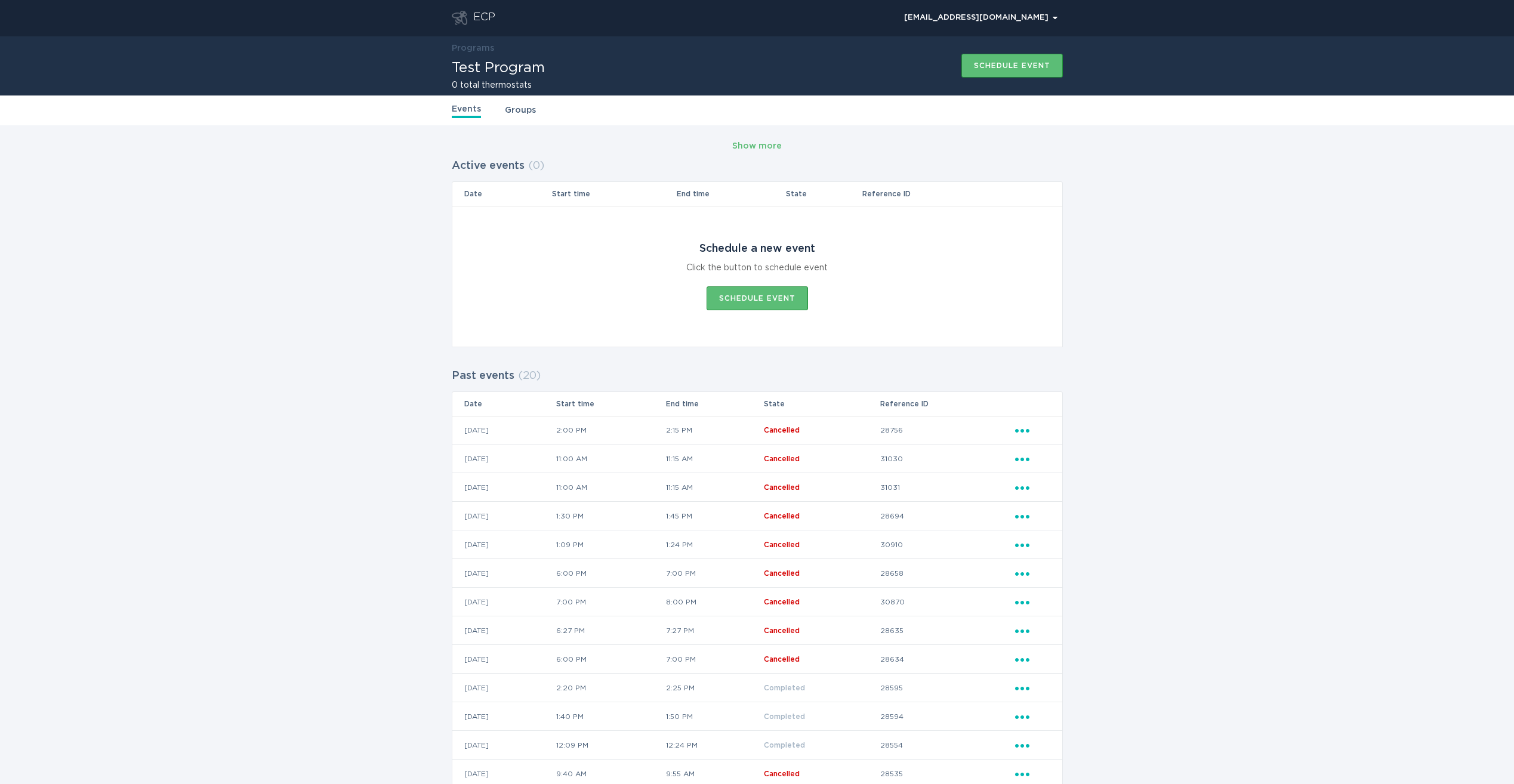
click at [556, 426] on td "[DATE]" at bounding box center [504, 430] width 103 height 29
click at [519, 432] on td "[DATE]" at bounding box center [504, 430] width 103 height 29
click at [1015, 435] on div "Ellipsis" at bounding box center [1032, 430] width 35 height 13
click at [1040, 445] on div "View event summary" at bounding box center [1077, 451] width 124 height 27
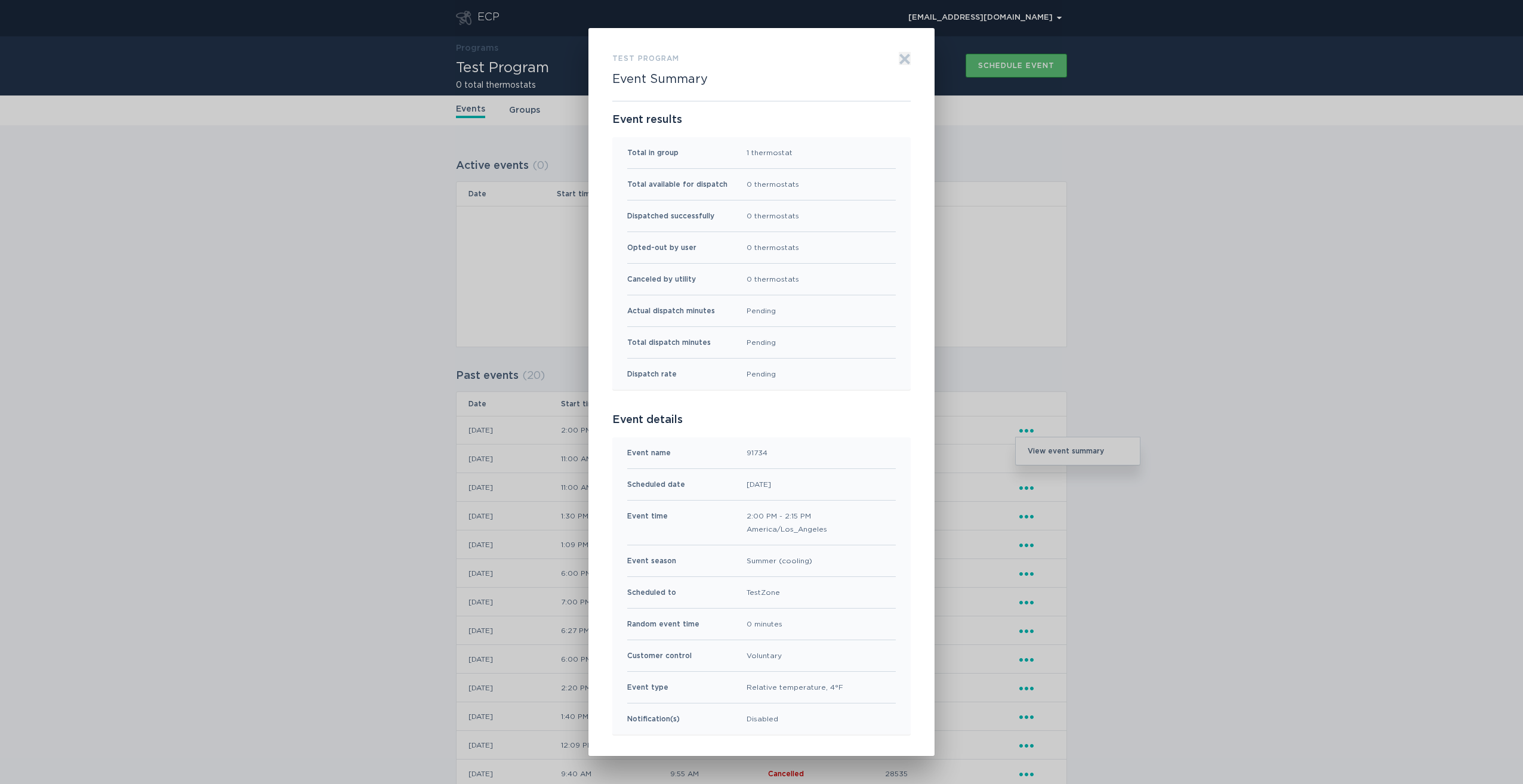
click at [903, 56] on icon "Exit" at bounding box center [905, 59] width 9 height 9
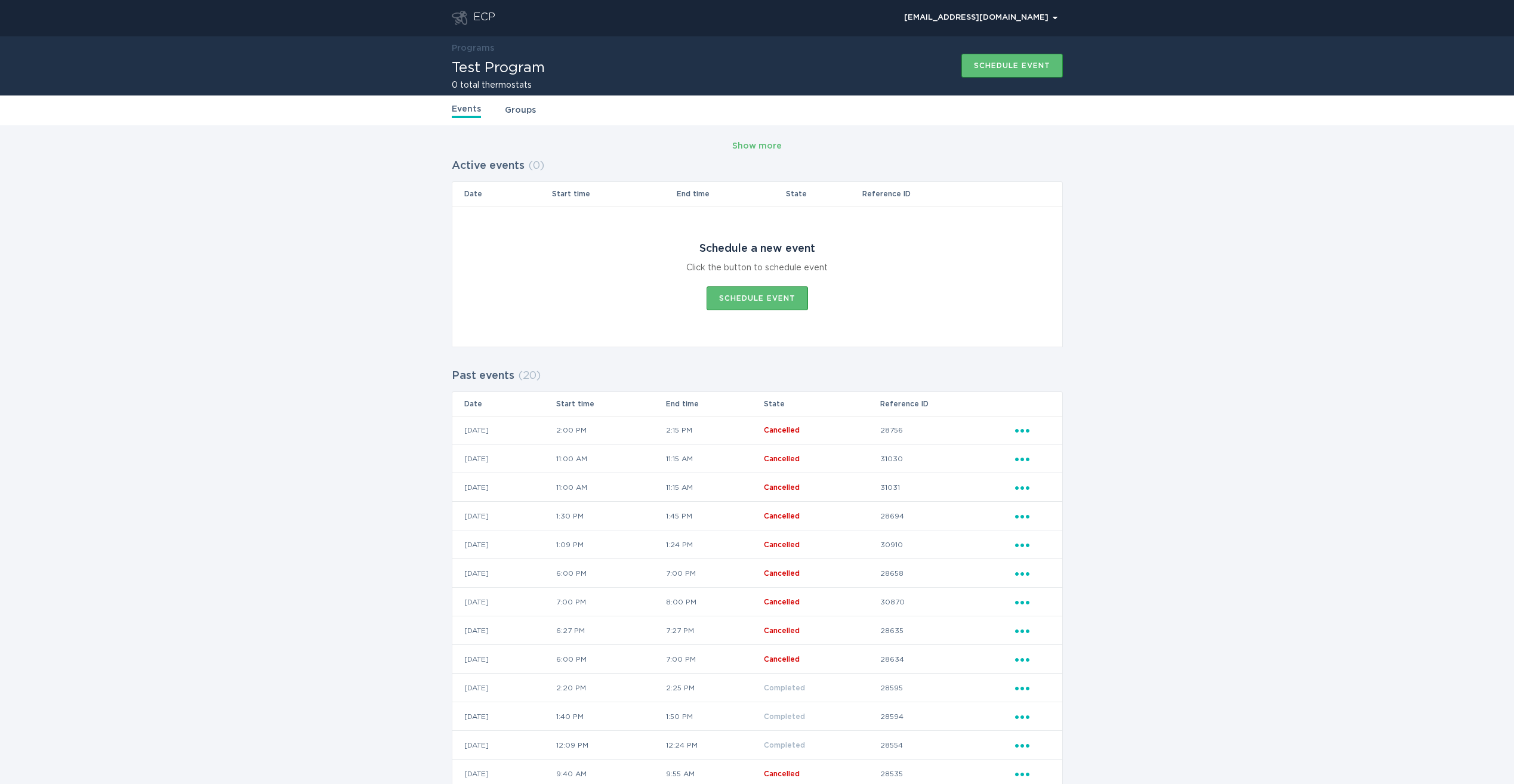
click at [1026, 430] on icon "Popover menu" at bounding box center [1022, 430] width 14 height 3
click at [1041, 445] on div "View event summary" at bounding box center [1077, 451] width 124 height 27
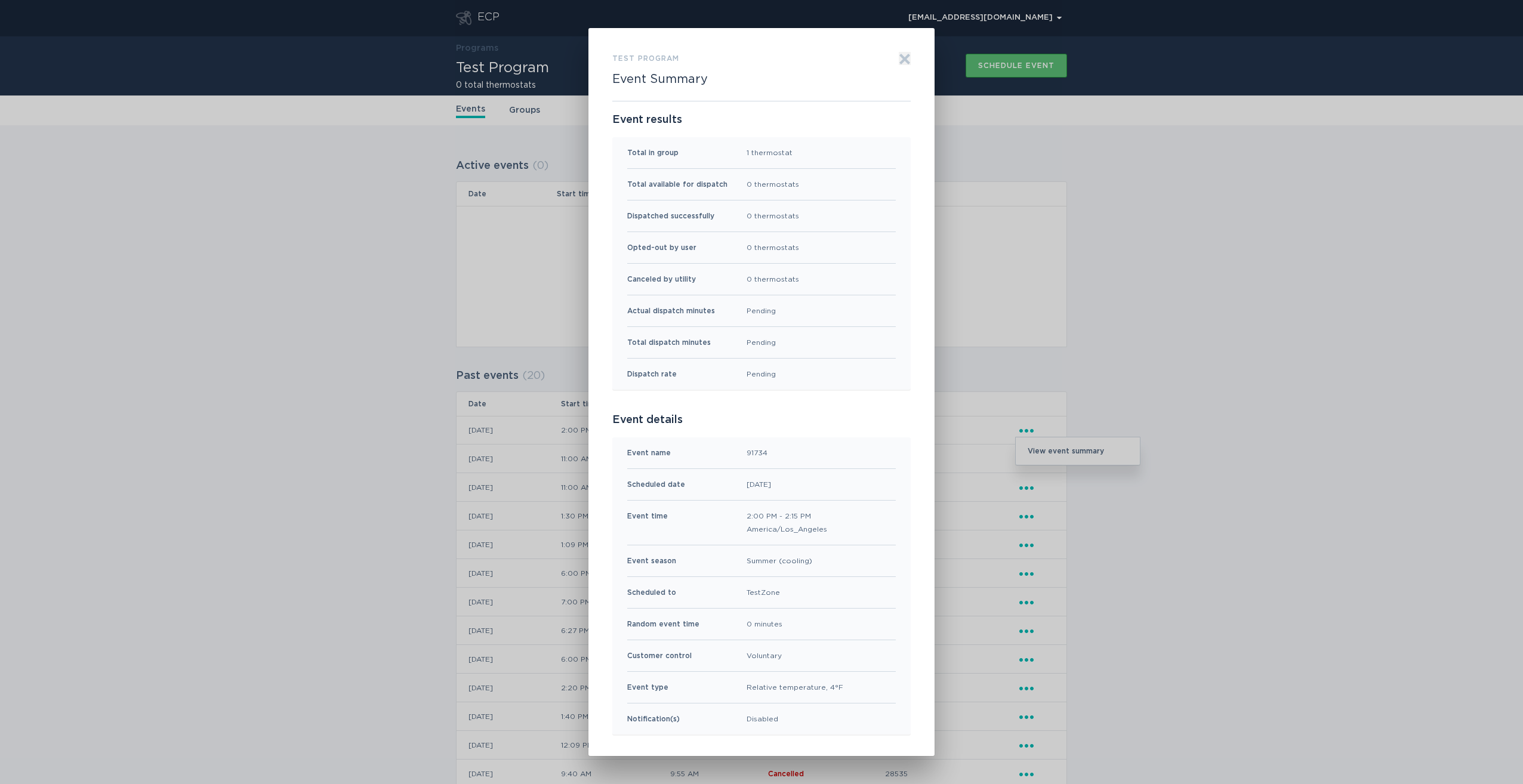
click at [903, 58] on icon "Exit" at bounding box center [905, 59] width 9 height 9
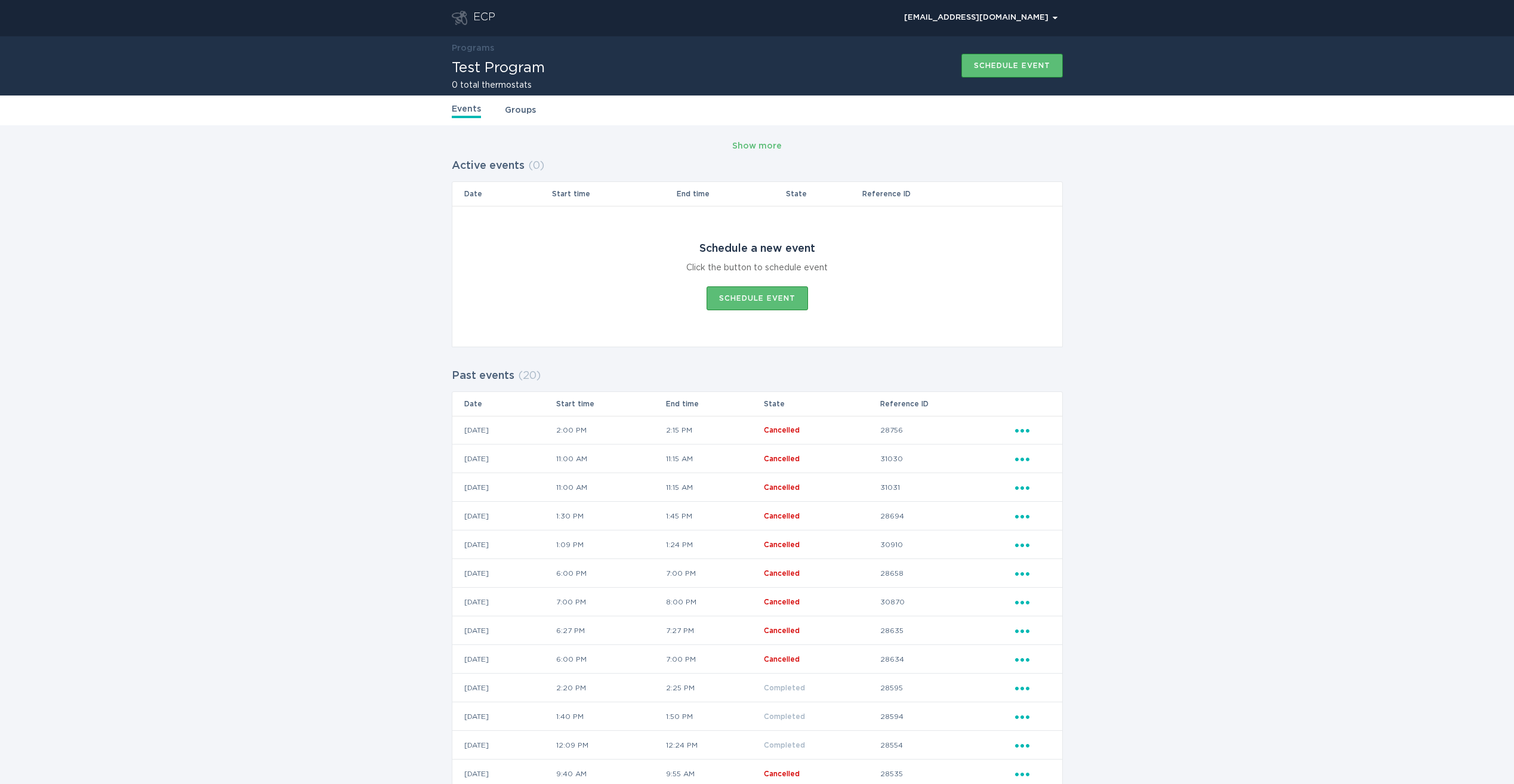
click at [484, 16] on div "ECP" at bounding box center [484, 18] width 22 height 14
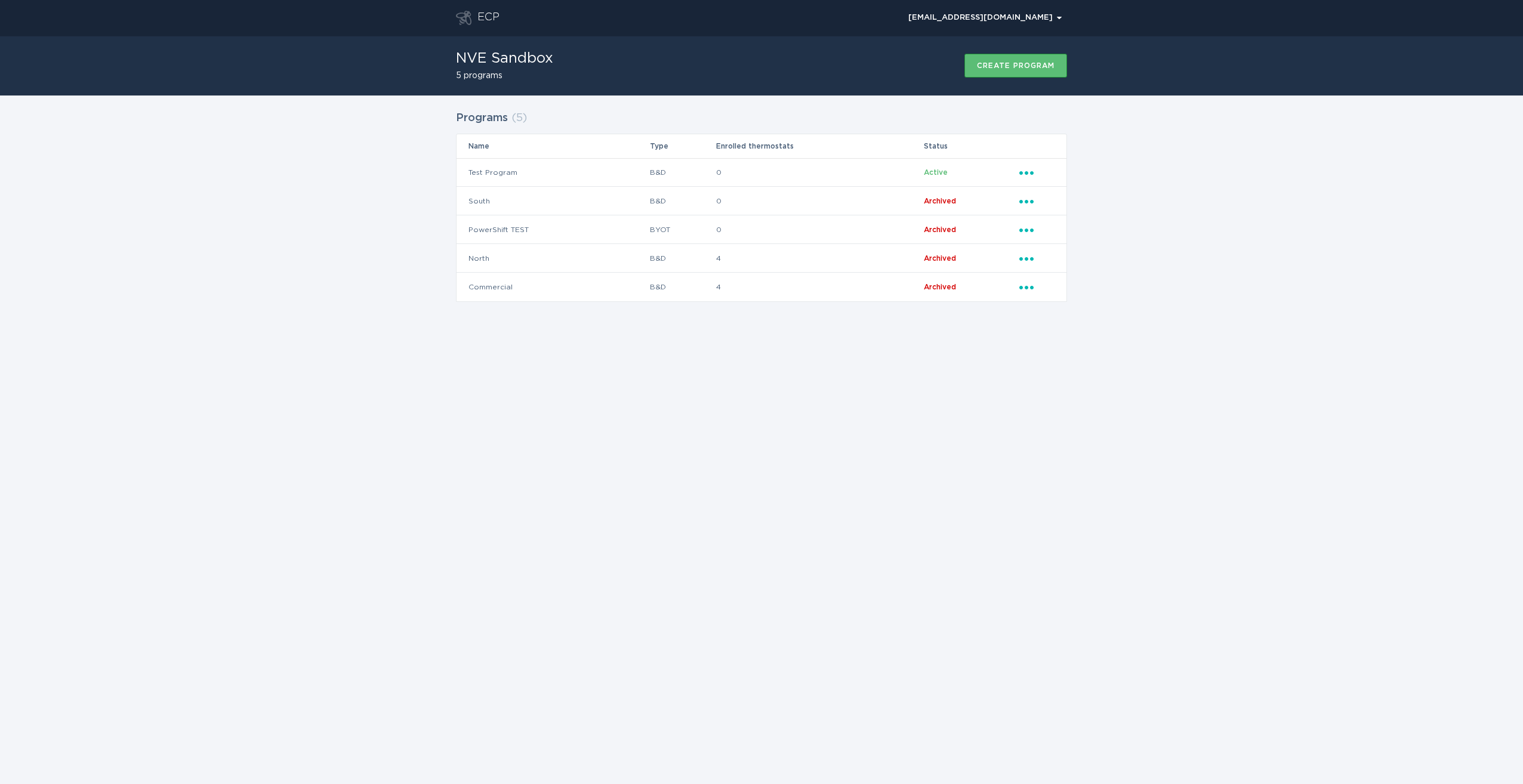
click at [893, 429] on div "ECP [EMAIL_ADDRESS][DOMAIN_NAME] Chevron NVE Sandbox 5 programs Create program …" at bounding box center [762, 392] width 1523 height 784
click at [1032, 173] on icon "Popover menu" at bounding box center [1026, 173] width 14 height 3
click at [620, 175] on td "Test Program" at bounding box center [552, 173] width 193 height 29
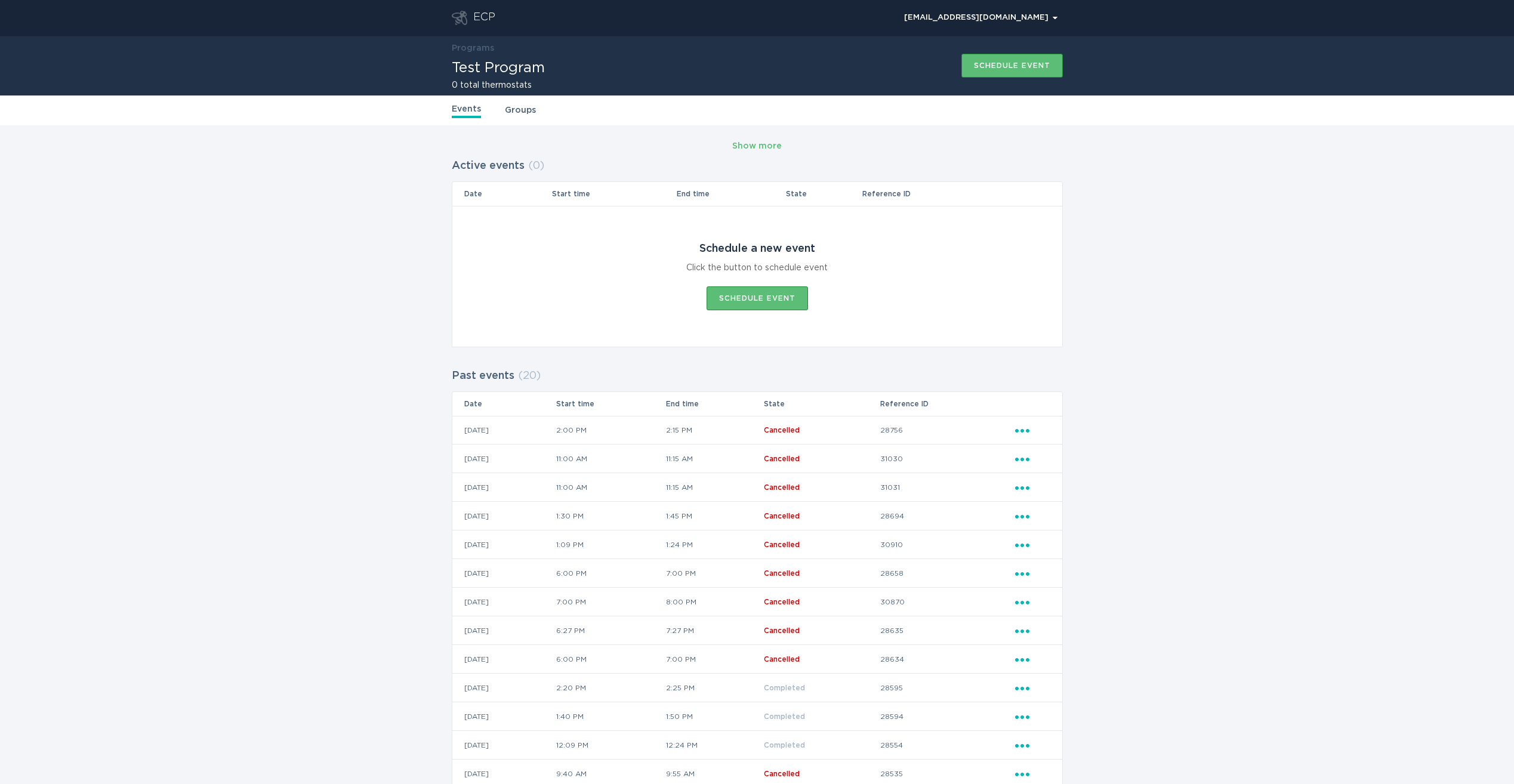
click at [524, 119] on div "Events Groups" at bounding box center [757, 110] width 611 height 30
click at [520, 108] on link "Groups" at bounding box center [520, 110] width 31 height 13
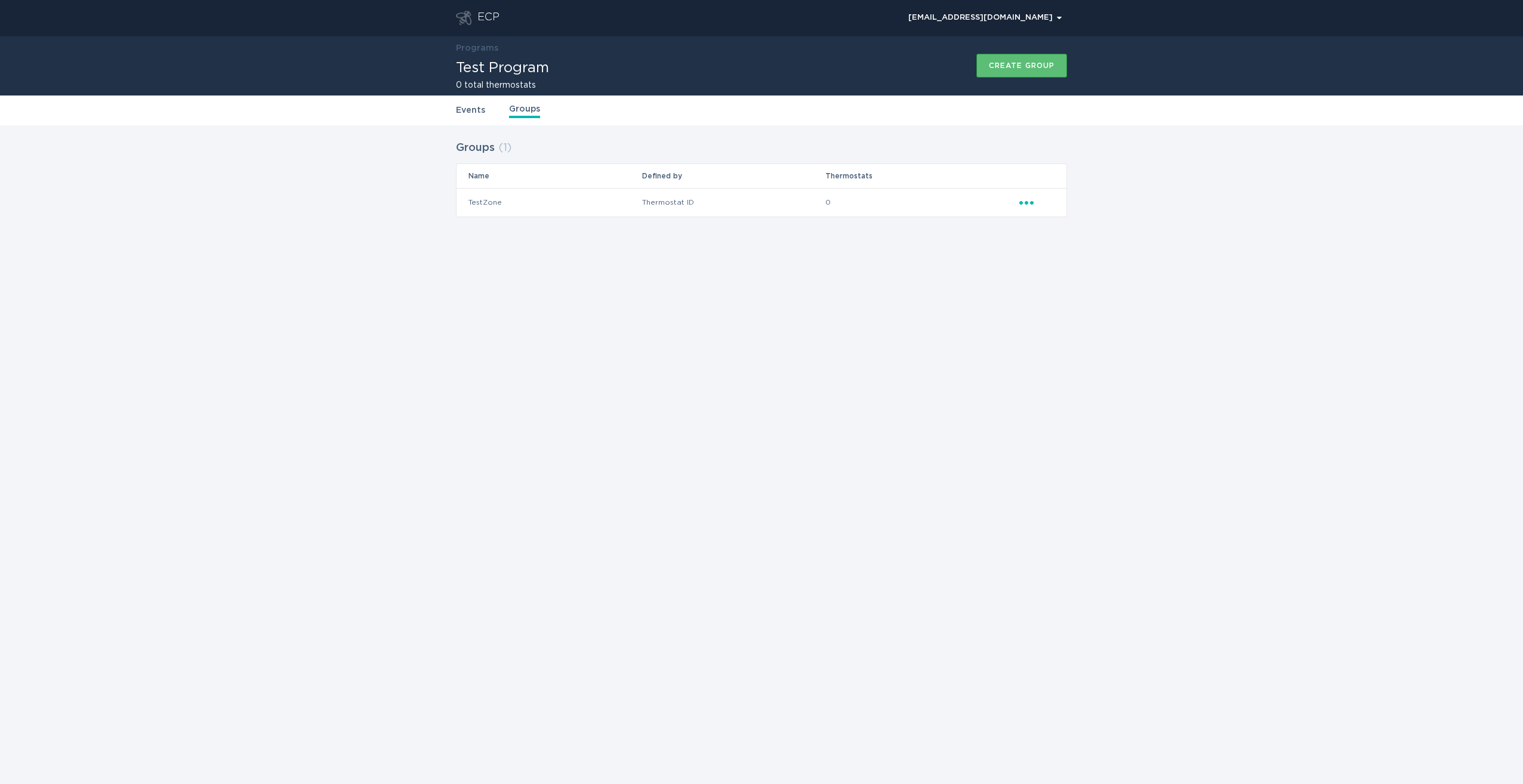
click at [477, 108] on link "Events" at bounding box center [470, 110] width 29 height 13
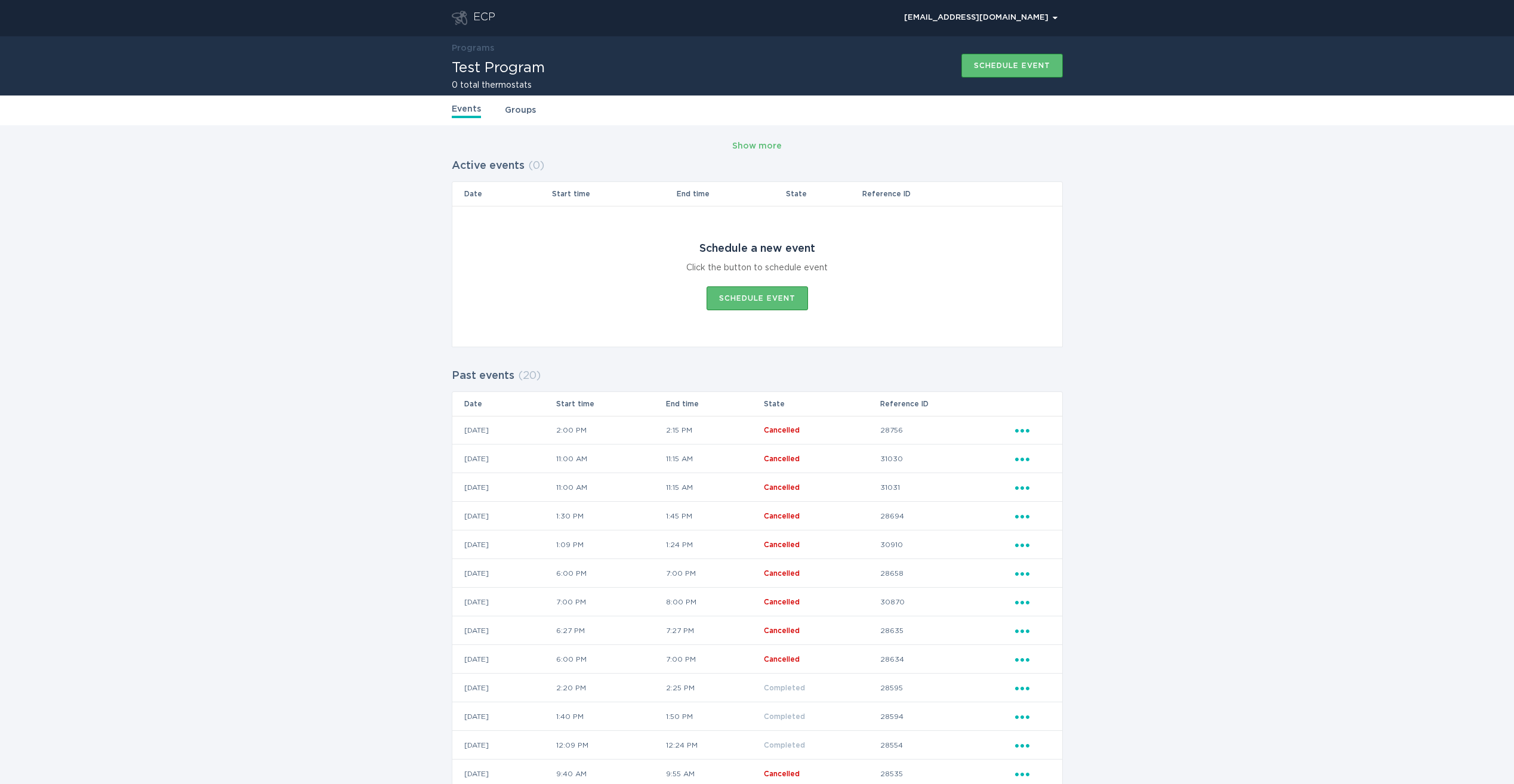
click at [486, 12] on div "ECP" at bounding box center [484, 18] width 22 height 14
